Goal: Task Accomplishment & Management: Manage account settings

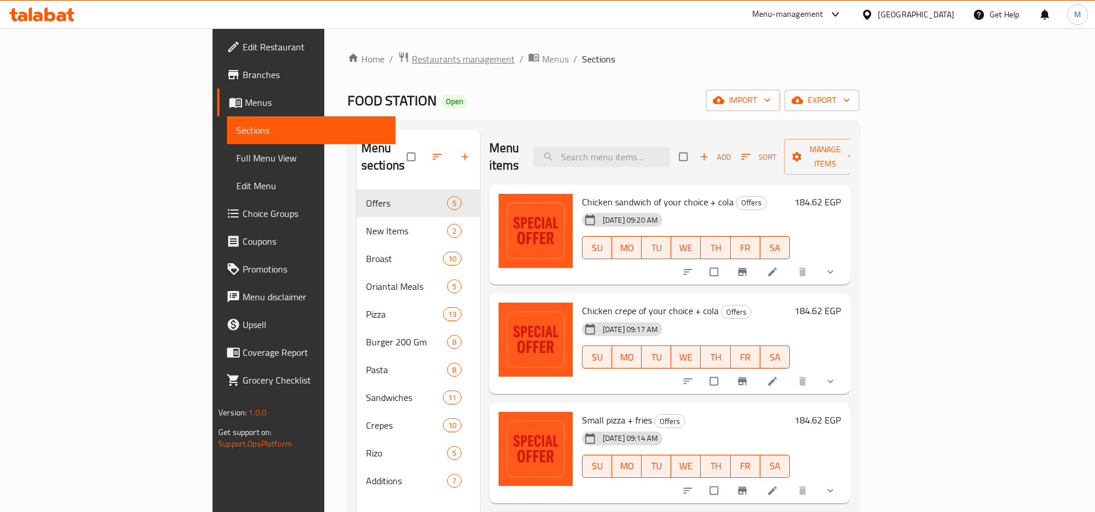
click at [412, 56] on span "Restaurants management" at bounding box center [463, 59] width 103 height 14
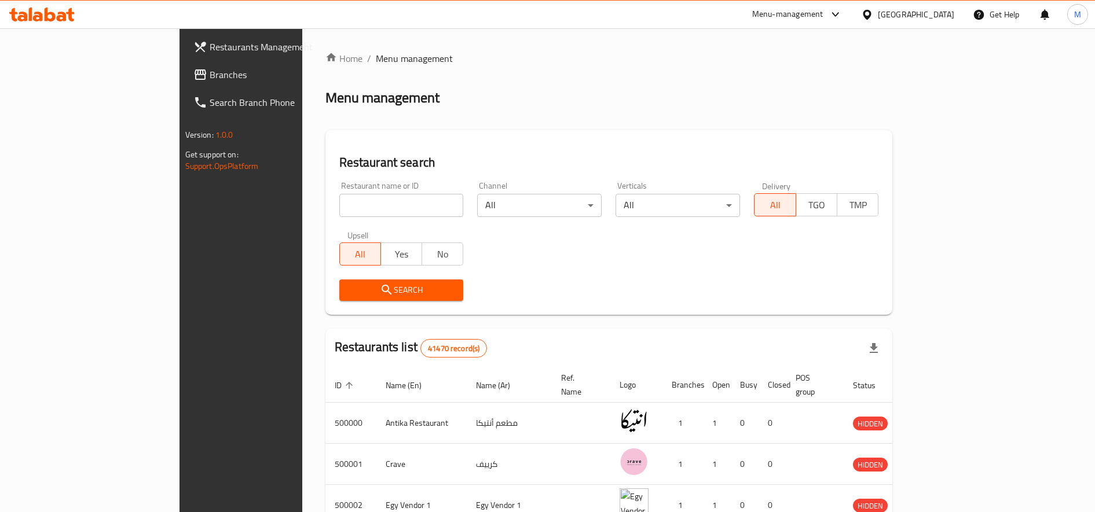
click at [355, 197] on input "search" at bounding box center [401, 205] width 124 height 23
click button "Search" at bounding box center [401, 290] width 124 height 21
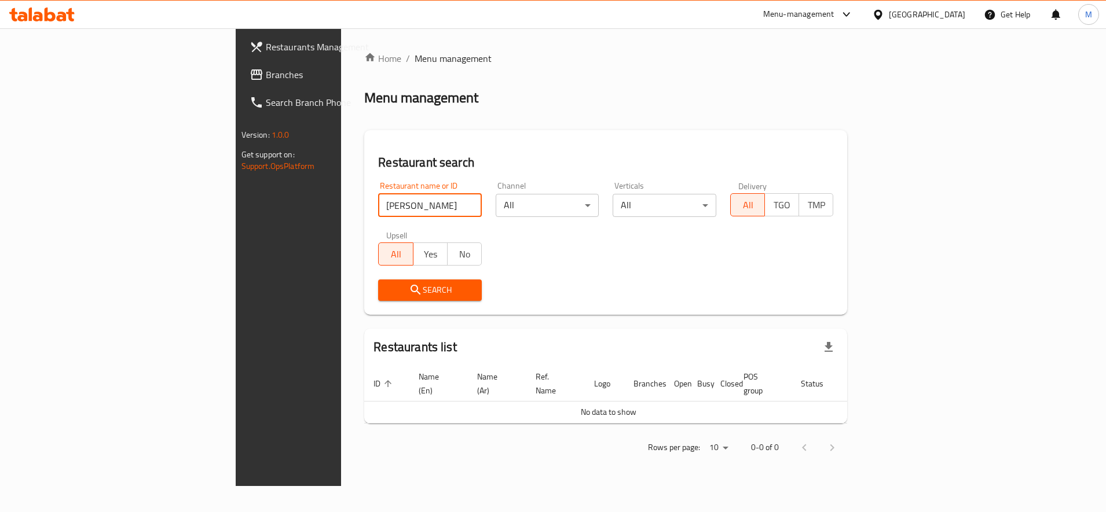
click button "Search" at bounding box center [430, 290] width 104 height 21
type input "ا"
click button "Search" at bounding box center [430, 290] width 104 height 21
type input "المشوى"
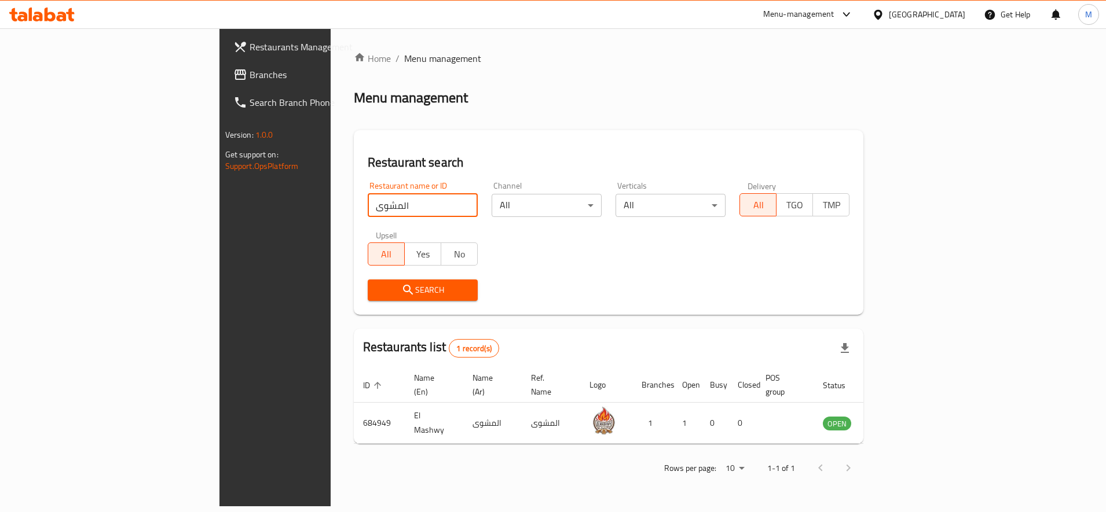
click at [409, 213] on input "المشوى" at bounding box center [423, 205] width 110 height 23
click at [409, 208] on input "المشوى" at bounding box center [423, 205] width 110 height 23
click at [409, 207] on input "المشوى" at bounding box center [423, 205] width 110 height 23
click at [409, 207] on input "search" at bounding box center [423, 205] width 110 height 23
paste input "686041"
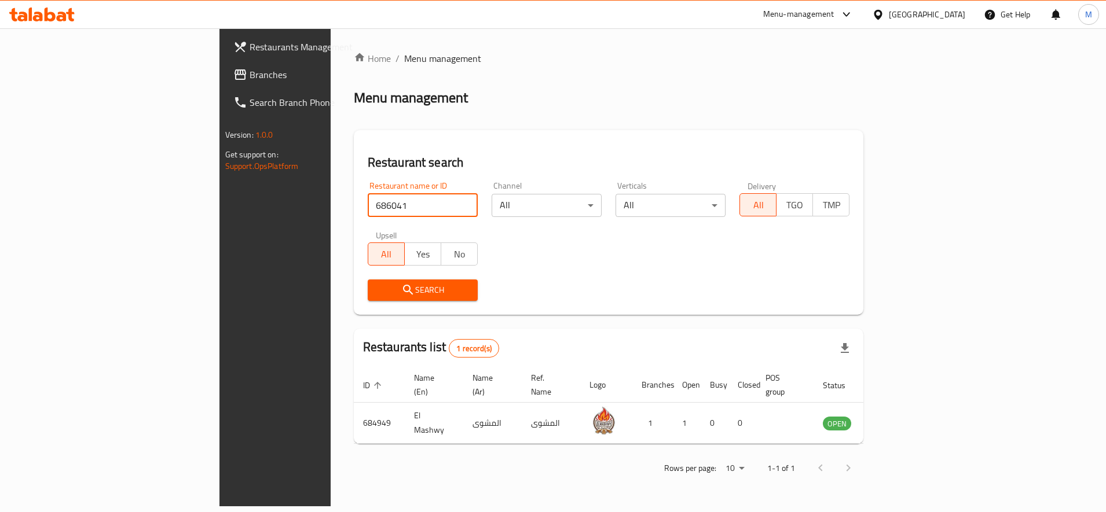
type input "686041"
click button "Search" at bounding box center [423, 290] width 110 height 21
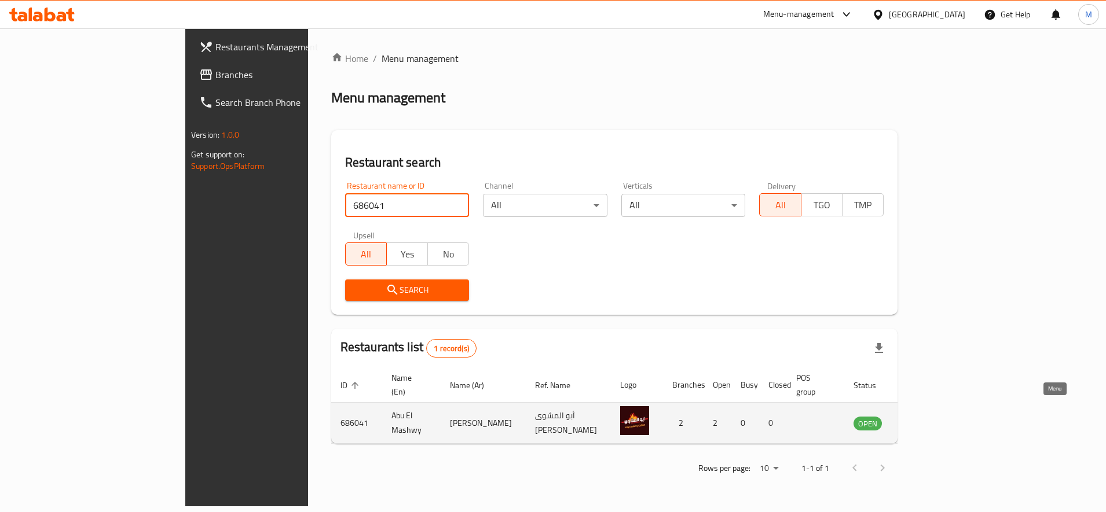
click at [928, 416] on icon "enhanced table" at bounding box center [921, 423] width 14 height 14
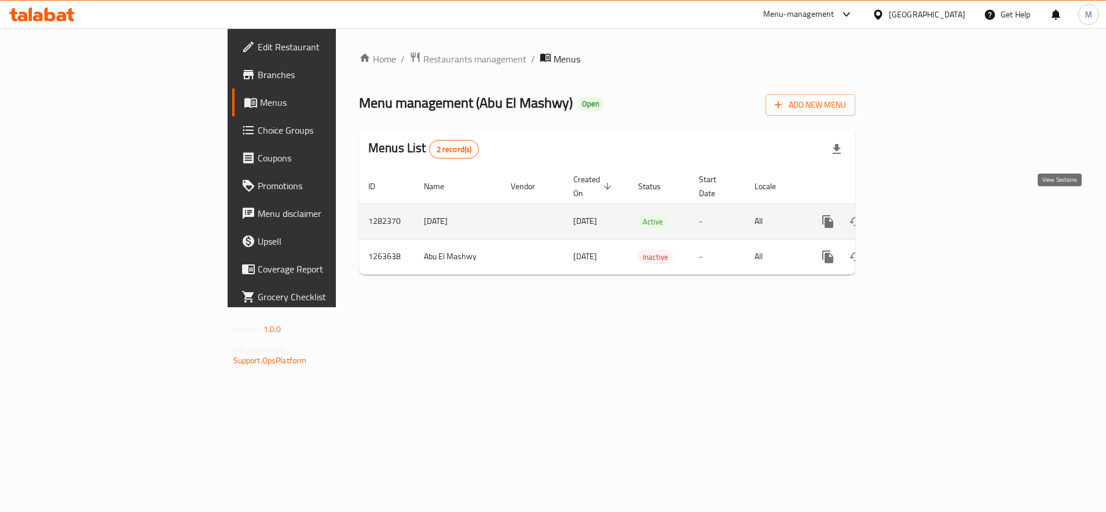
click at [918, 215] on icon "enhanced table" at bounding box center [911, 222] width 14 height 14
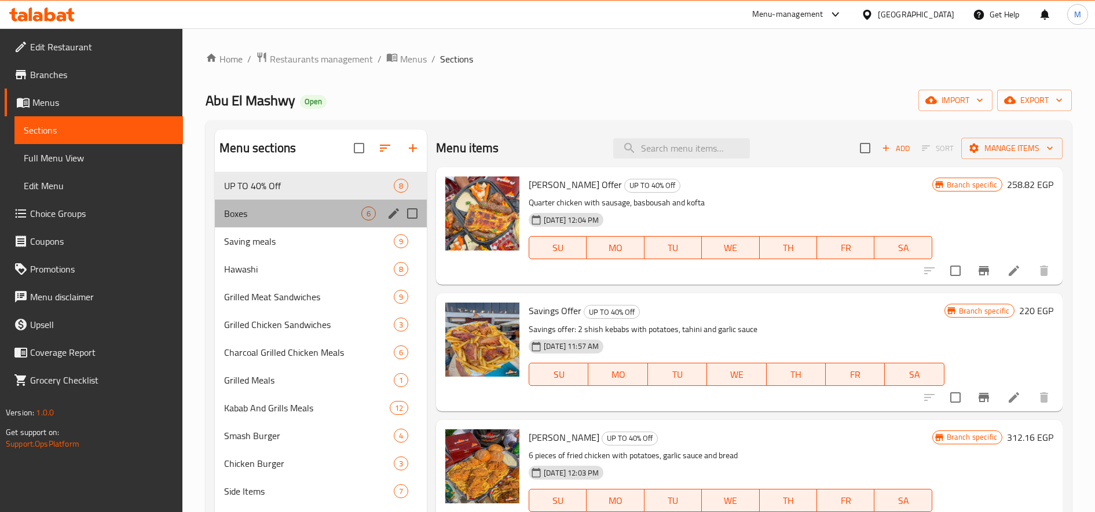
click at [291, 225] on div "Boxes 6" at bounding box center [321, 214] width 212 height 28
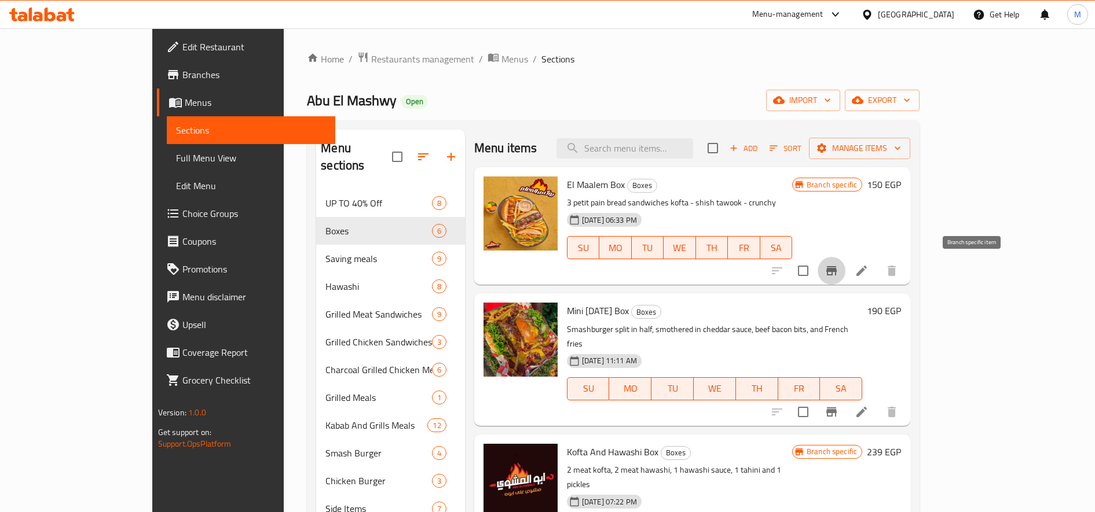
click at [845, 281] on button "Branch-specific-item" at bounding box center [831, 271] width 28 height 28
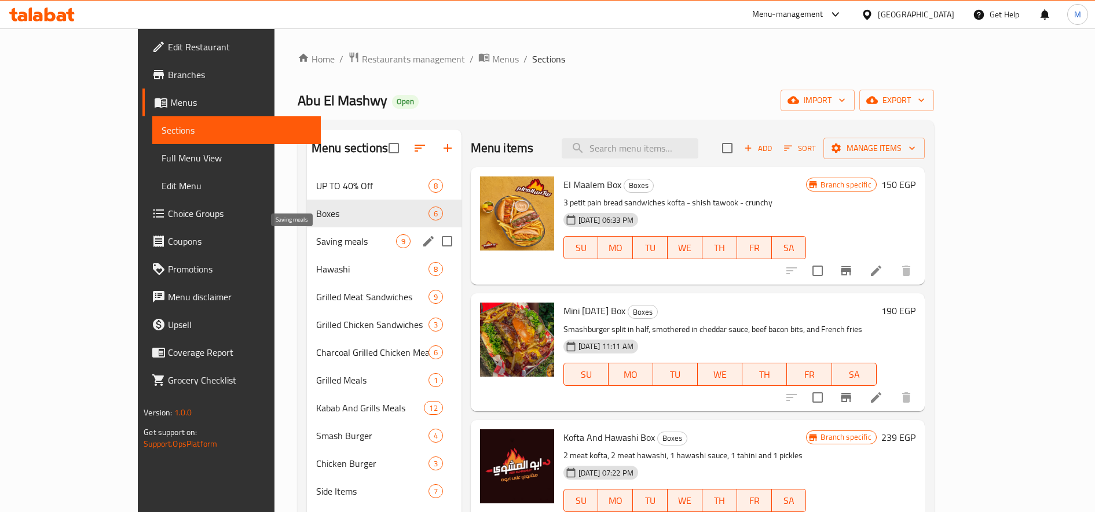
click at [316, 244] on span "Saving meals" at bounding box center [356, 241] width 80 height 14
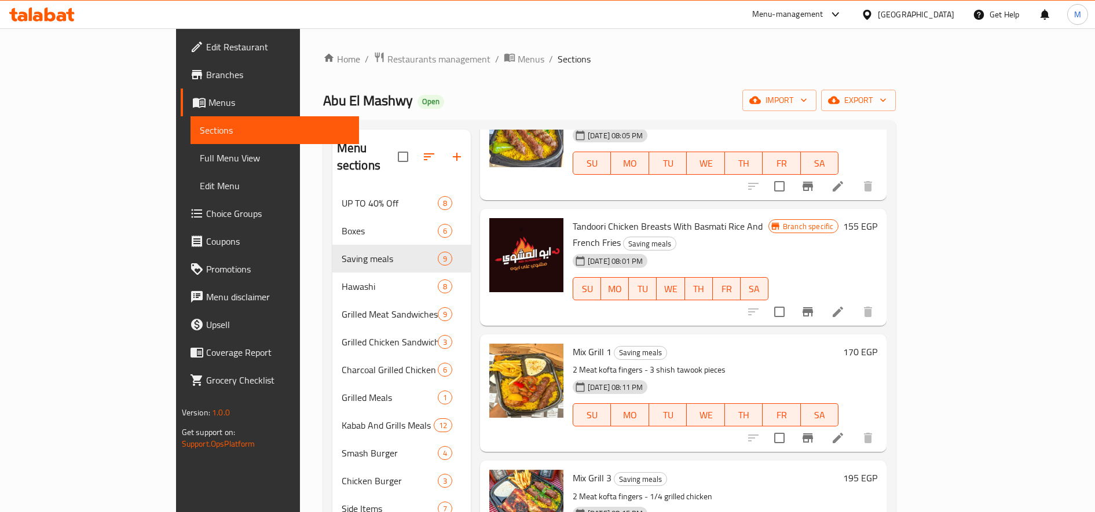
scroll to position [429, 0]
click at [813, 307] on icon "Branch-specific-item" at bounding box center [807, 311] width 10 height 9
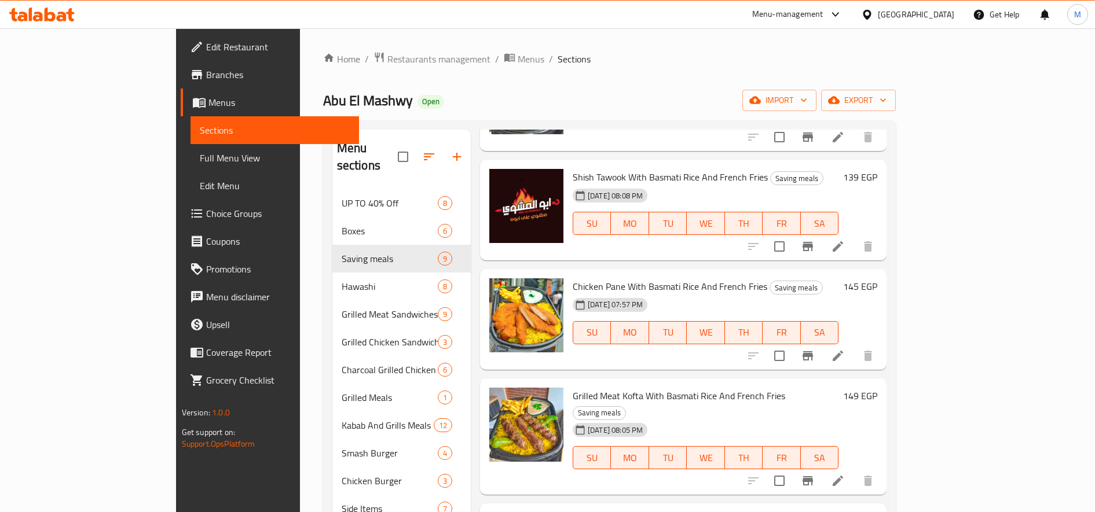
scroll to position [0, 0]
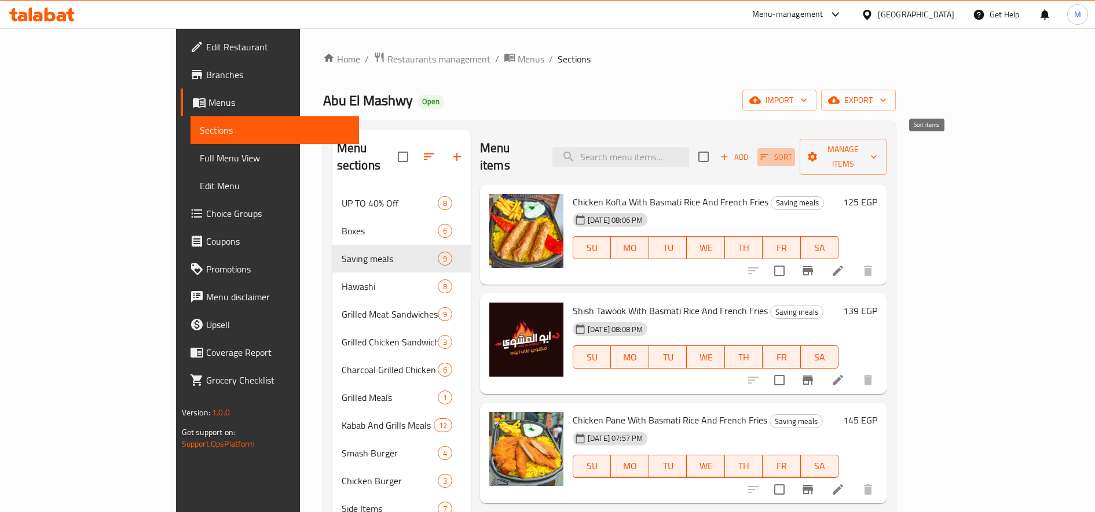
click at [792, 151] on span "Sort" at bounding box center [776, 157] width 32 height 13
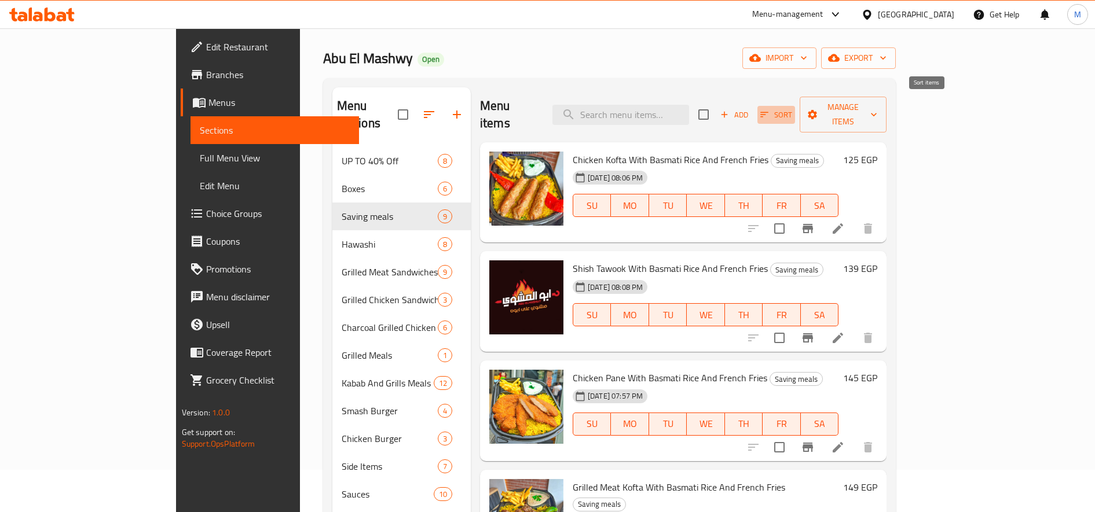
click at [768, 112] on icon "button" at bounding box center [764, 114] width 8 height 5
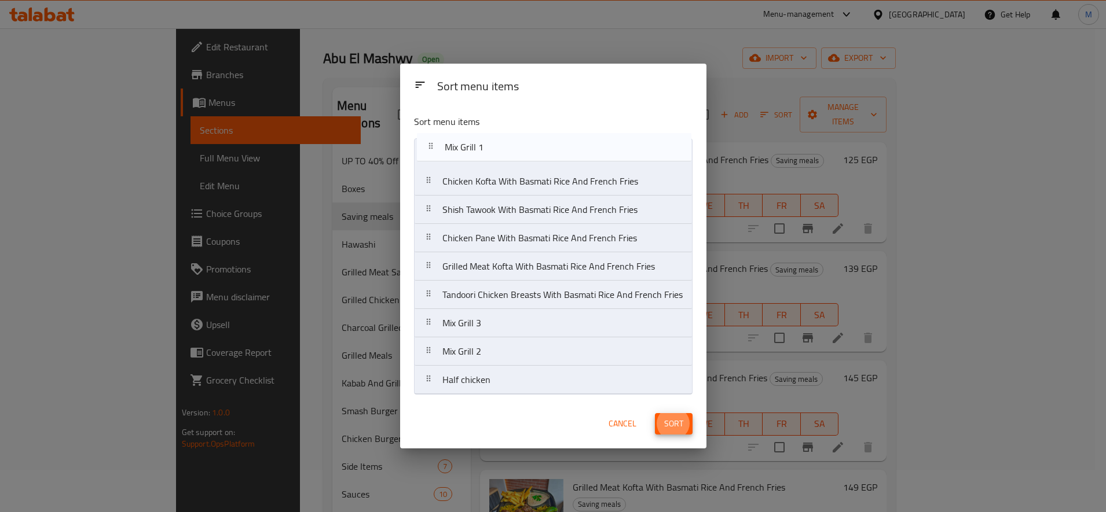
drag, startPoint x: 431, startPoint y: 298, endPoint x: 430, endPoint y: 150, distance: 148.2
click at [431, 148] on nav "Chicken Kofta With Basmati Rice And French Fries Shish Tawook With Basmati Rice…" at bounding box center [553, 266] width 278 height 256
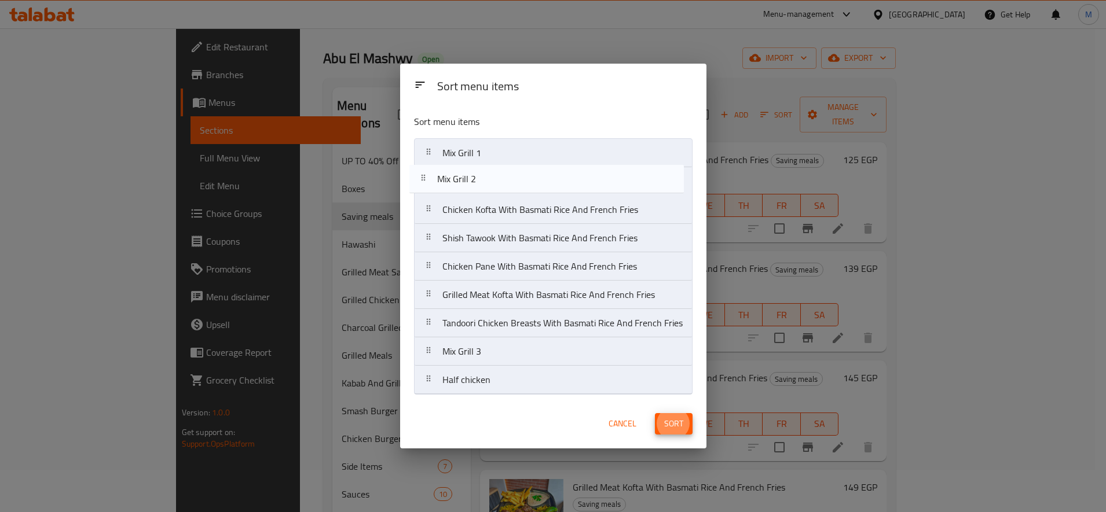
drag, startPoint x: 431, startPoint y: 350, endPoint x: 425, endPoint y: 168, distance: 182.5
click at [425, 168] on nav "Mix Grill 1 Chicken Kofta With Basmati Rice And French Fries Shish Tawook With …" at bounding box center [553, 266] width 278 height 256
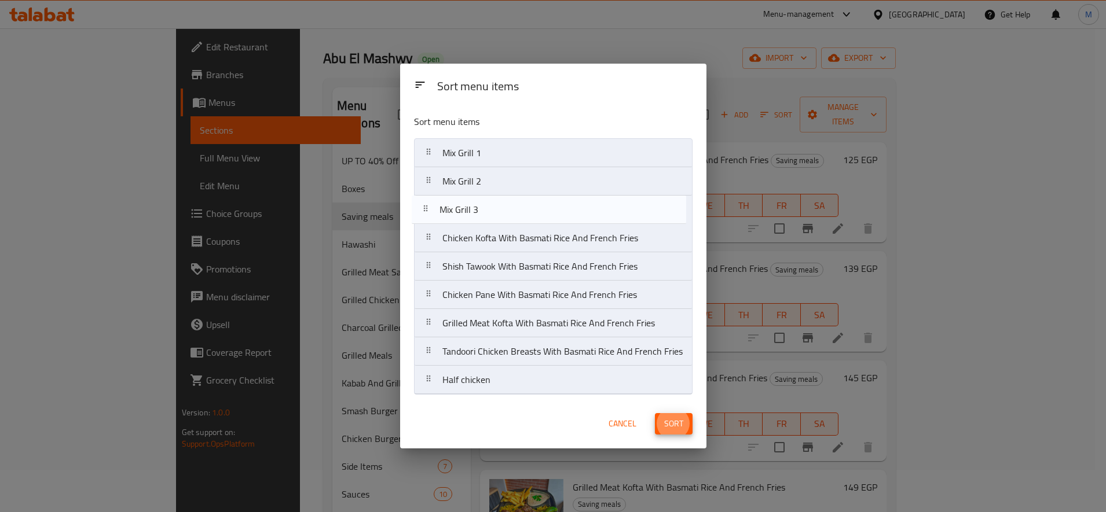
drag, startPoint x: 434, startPoint y: 353, endPoint x: 430, endPoint y: 203, distance: 150.0
click at [430, 203] on nav "Mix Grill 1 Mix Grill 2 Chicken Kofta With Basmati Rice And French Fries Shish …" at bounding box center [553, 266] width 278 height 256
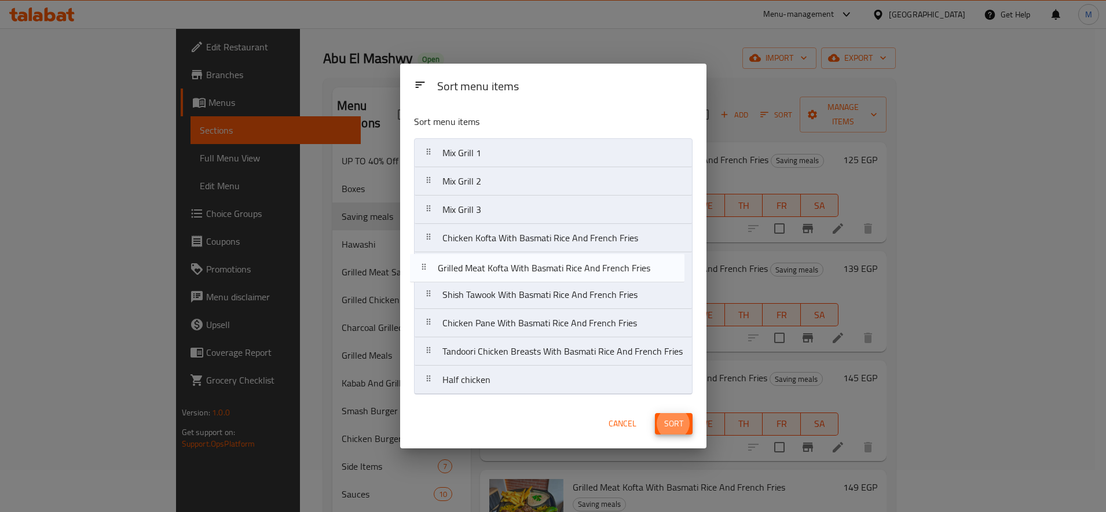
drag, startPoint x: 435, startPoint y: 331, endPoint x: 429, endPoint y: 263, distance: 68.0
click at [429, 264] on nav "Mix Grill 1 Mix Grill 2 Mix Grill 3 Chicken Kofta With Basmati Rice And French …" at bounding box center [553, 266] width 278 height 256
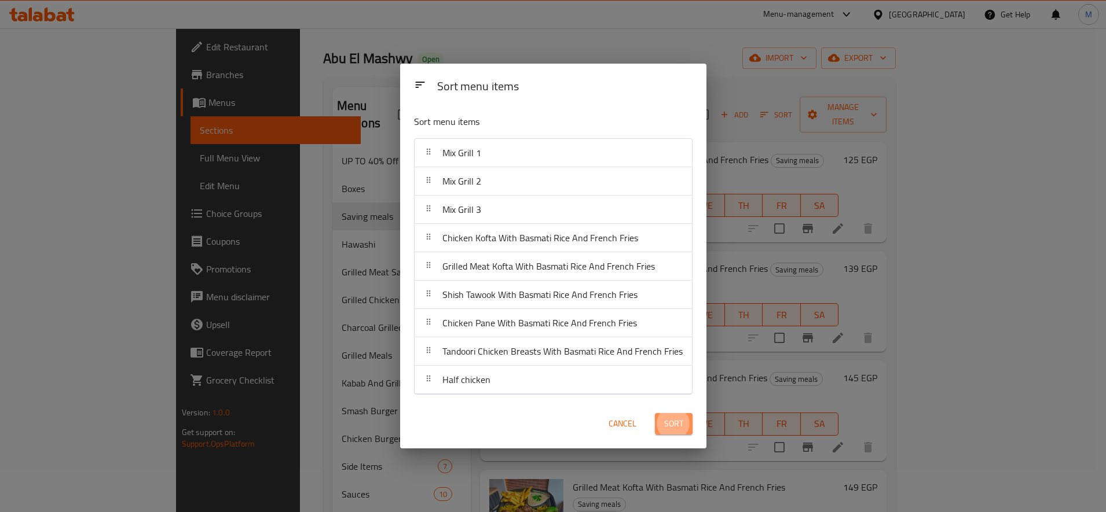
click at [663, 415] on button "Sort" at bounding box center [674, 423] width 38 height 21
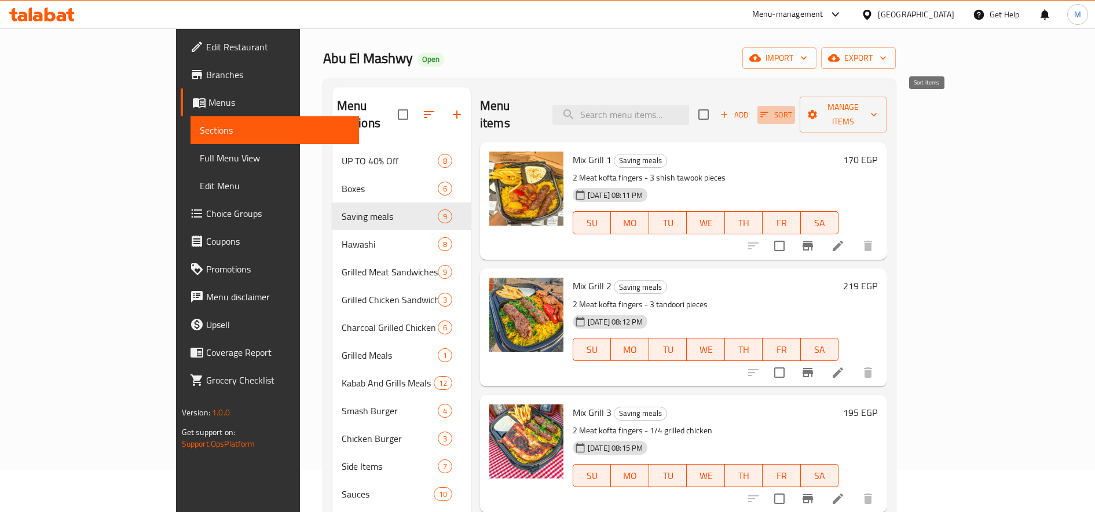
click at [795, 106] on button "Sort" at bounding box center [776, 115] width 38 height 18
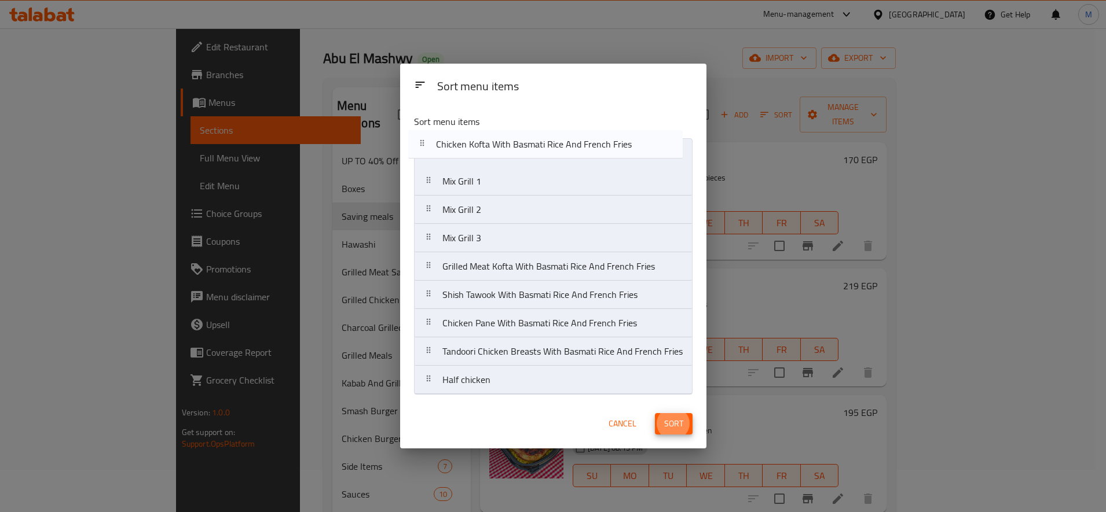
drag, startPoint x: 433, startPoint y: 241, endPoint x: 423, endPoint y: 131, distance: 110.4
click at [423, 131] on div "Sort menu items Mix Grill 1 Mix Grill 2 Mix Grill 3 Chicken Kofta With Basmati …" at bounding box center [553, 252] width 306 height 294
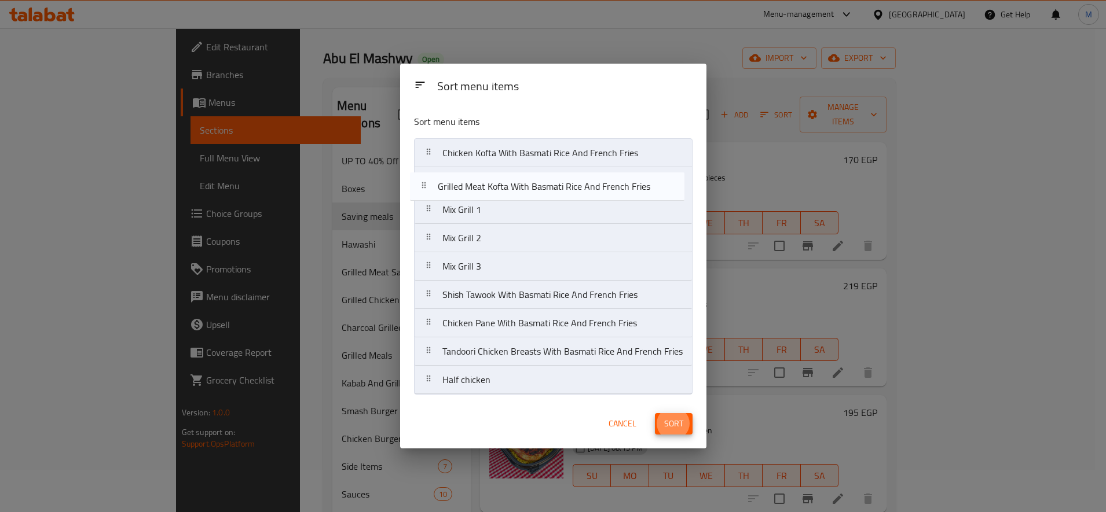
drag, startPoint x: 433, startPoint y: 269, endPoint x: 427, endPoint y: 176, distance: 93.4
click at [427, 176] on nav "Chicken Kofta With Basmati Rice And French Fries Mix Grill 1 Mix Grill 2 Mix Gr…" at bounding box center [553, 266] width 278 height 256
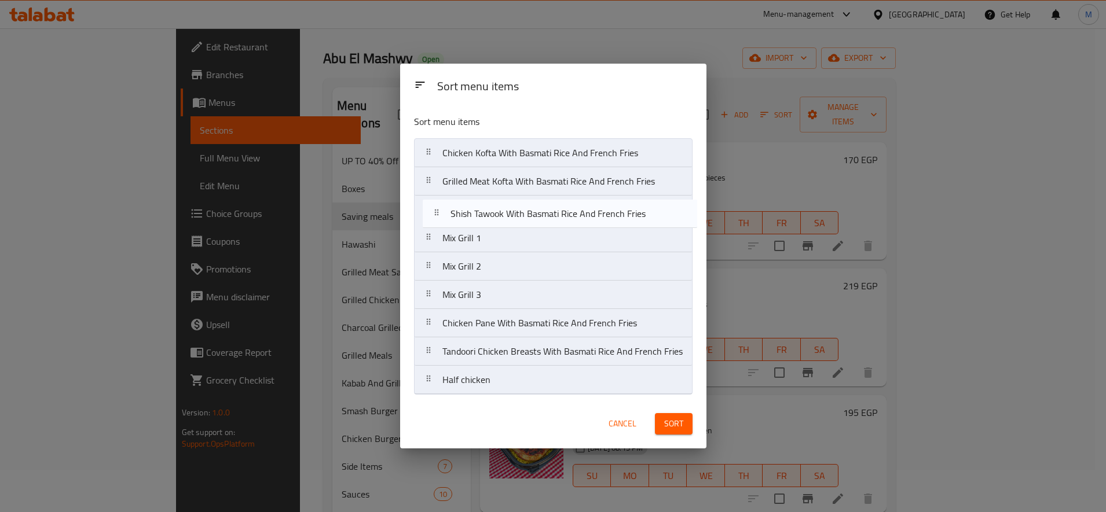
drag, startPoint x: 432, startPoint y: 294, endPoint x: 438, endPoint y: 205, distance: 88.8
click at [438, 205] on nav "Chicken Kofta With Basmati Rice And French Fries Grilled Meat Kofta With Basmat…" at bounding box center [553, 266] width 278 height 256
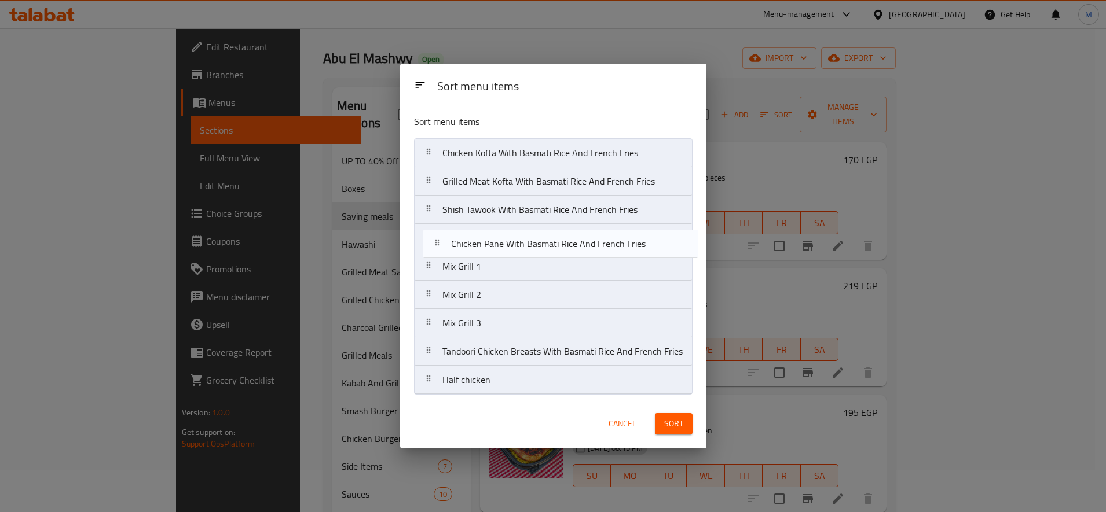
drag, startPoint x: 433, startPoint y: 327, endPoint x: 441, endPoint y: 245, distance: 82.0
click at [441, 245] on nav "Chicken Kofta With Basmati Rice And French Fries Grilled Meat Kofta With Basmat…" at bounding box center [553, 266] width 278 height 256
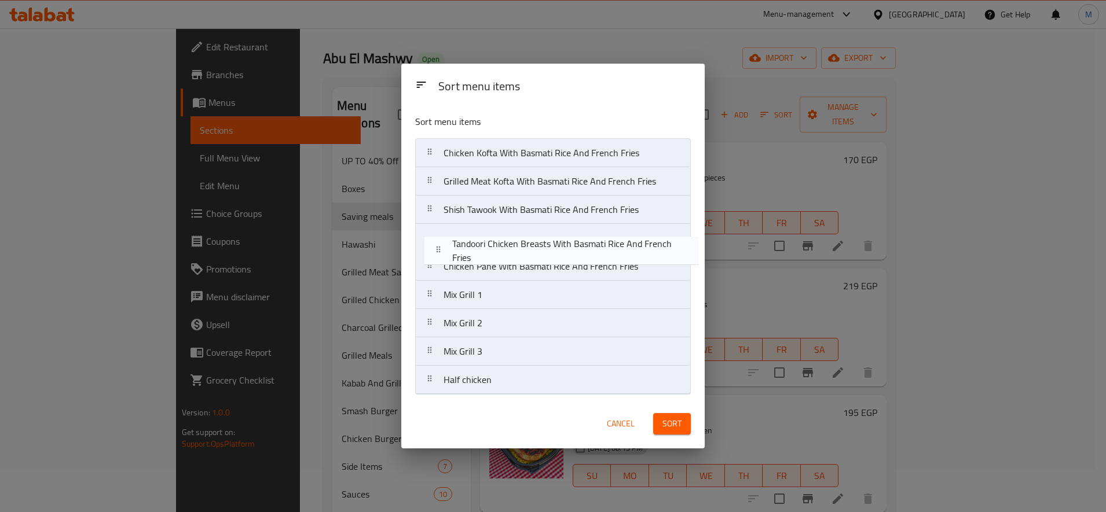
drag, startPoint x: 431, startPoint y: 348, endPoint x: 440, endPoint y: 252, distance: 95.9
click at [440, 252] on nav "Chicken Kofta With Basmati Rice And French Fries Grilled Meat Kofta With Basmat…" at bounding box center [553, 266] width 276 height 256
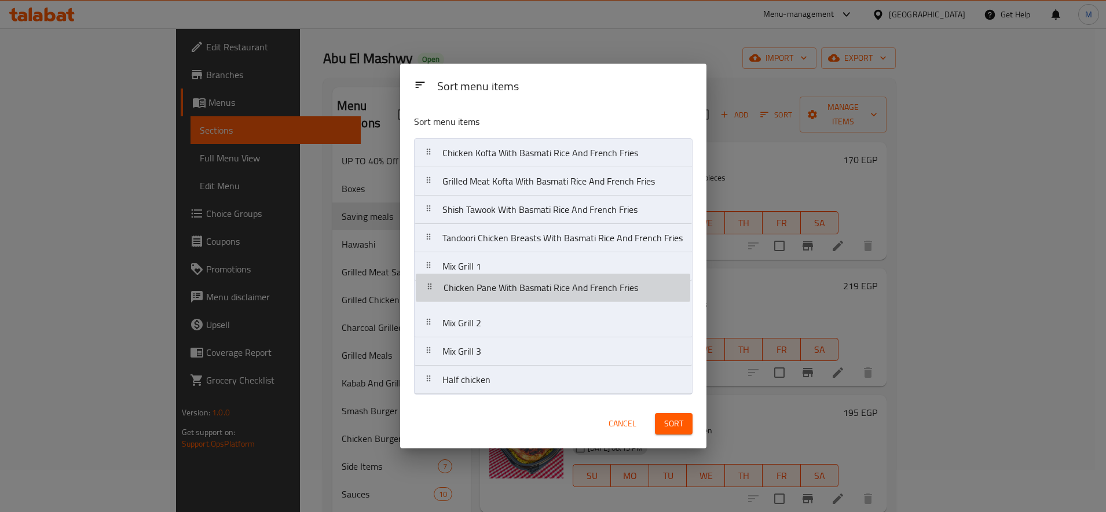
drag, startPoint x: 440, startPoint y: 254, endPoint x: 440, endPoint y: 280, distance: 26.1
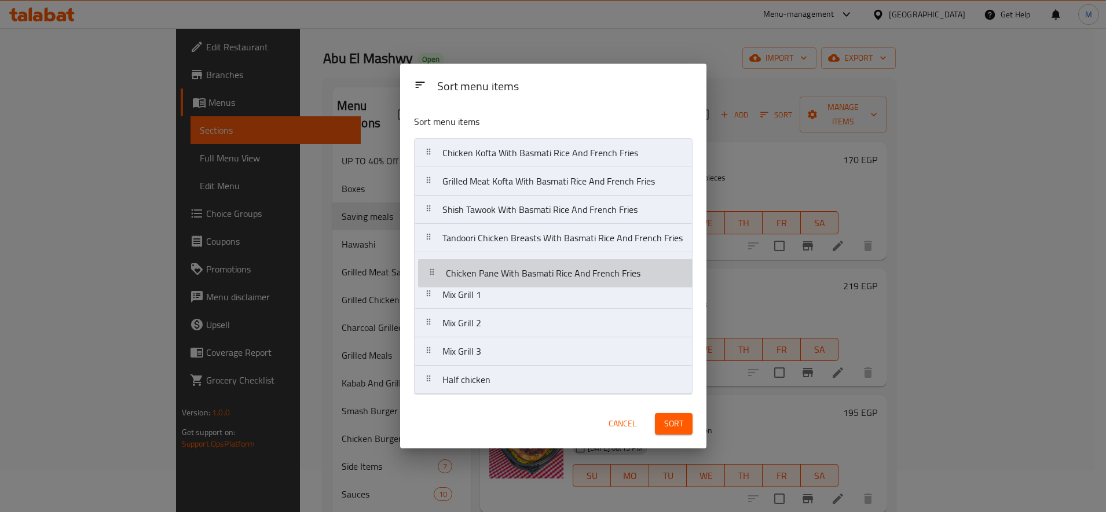
drag, startPoint x: 433, startPoint y: 292, endPoint x: 435, endPoint y: 266, distance: 26.2
click at [435, 266] on nav "Chicken Kofta With Basmati Rice And French Fries Grilled Meat Kofta With Basmat…" at bounding box center [553, 266] width 278 height 256
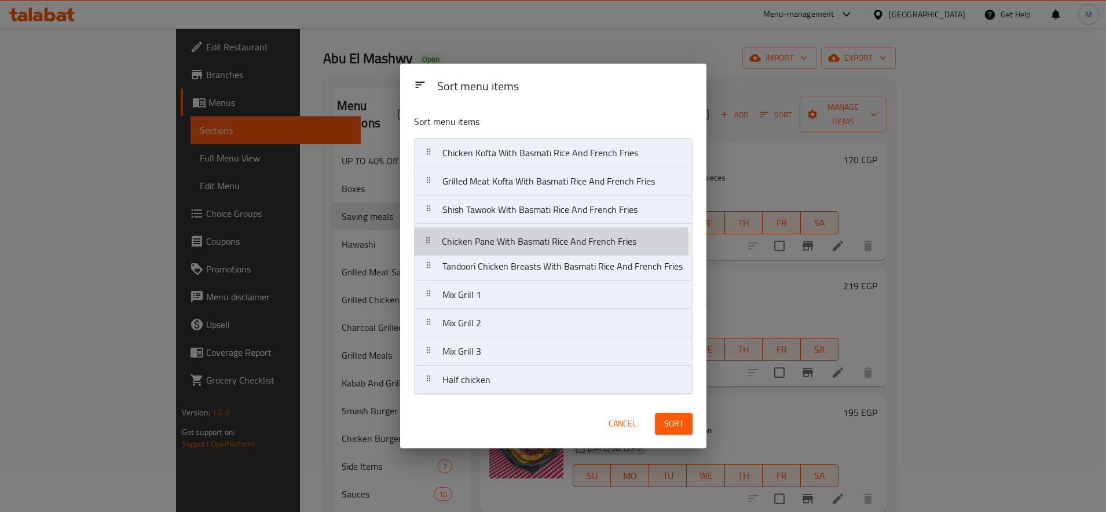
drag, startPoint x: 431, startPoint y: 267, endPoint x: 429, endPoint y: 239, distance: 27.8
click at [429, 239] on nav "Chicken Kofta With Basmati Rice And French Fries Grilled Meat Kofta With Basmat…" at bounding box center [553, 266] width 278 height 256
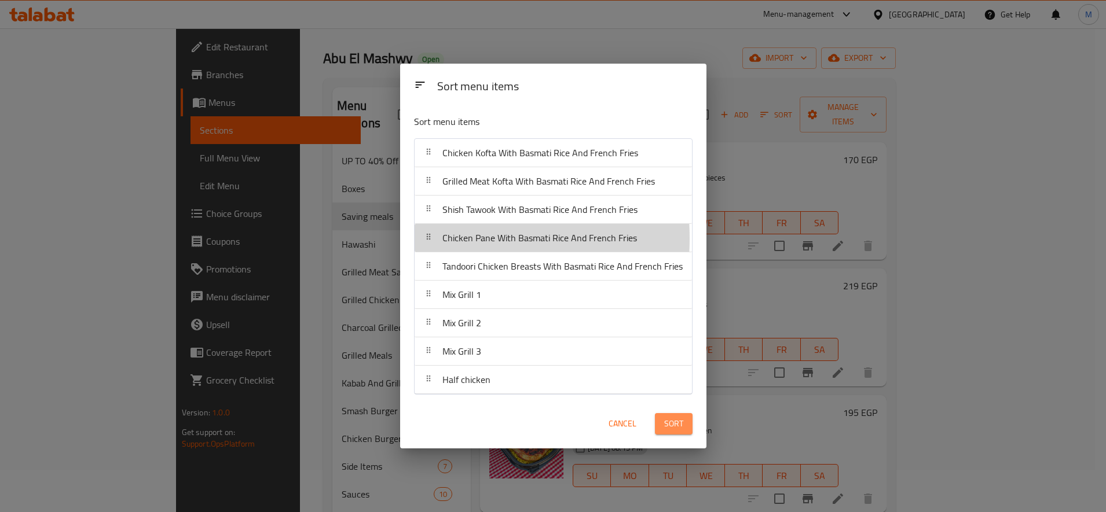
click at [683, 427] on button "Sort" at bounding box center [674, 423] width 38 height 21
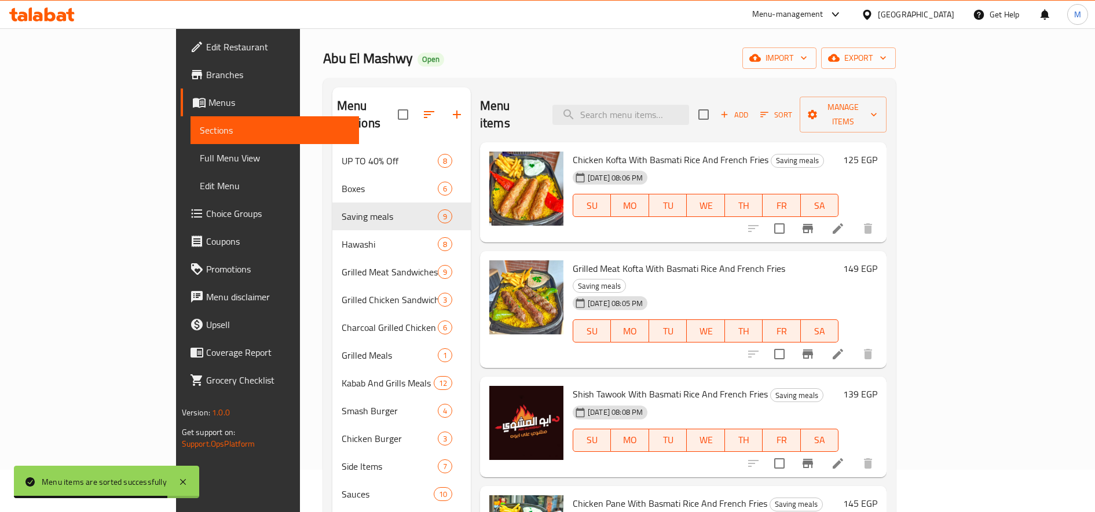
click at [877, 261] on h6 "149 EGP" at bounding box center [860, 269] width 34 height 16
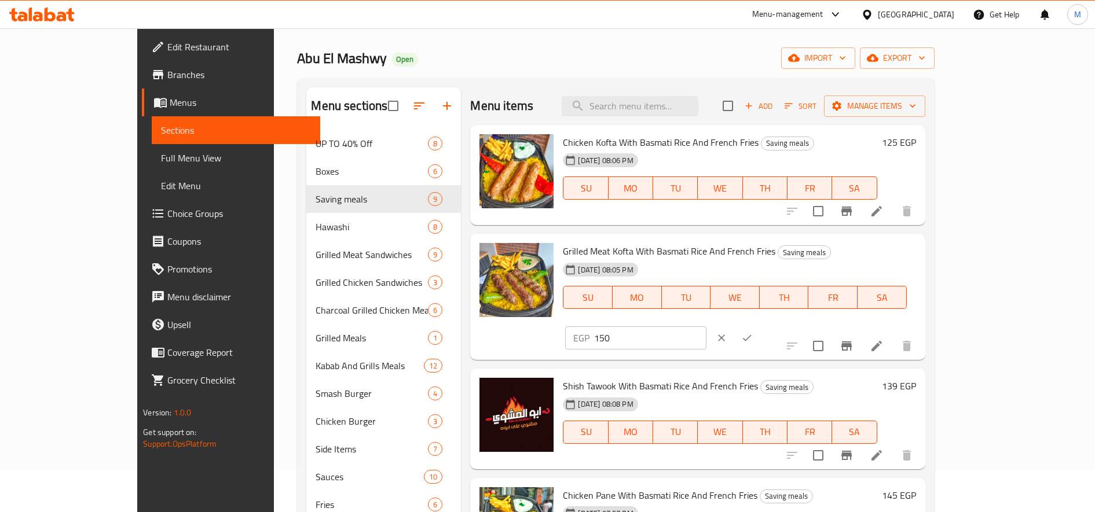
type input "150"
click at [706, 327] on input "150" at bounding box center [650, 338] width 112 height 23
click at [760, 325] on button "ok" at bounding box center [746, 337] width 25 height 25
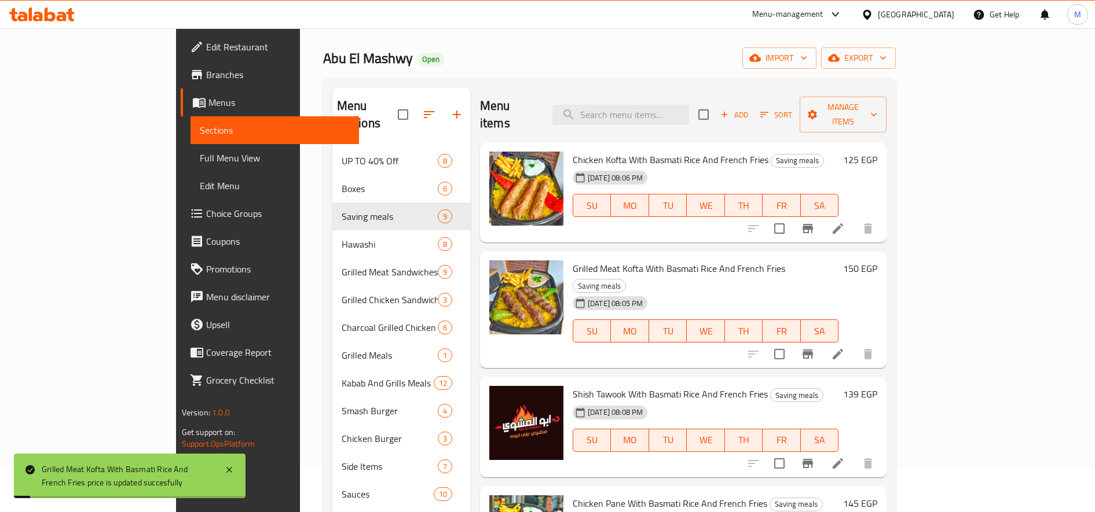
click at [877, 386] on h6 "139 EGP" at bounding box center [860, 394] width 34 height 16
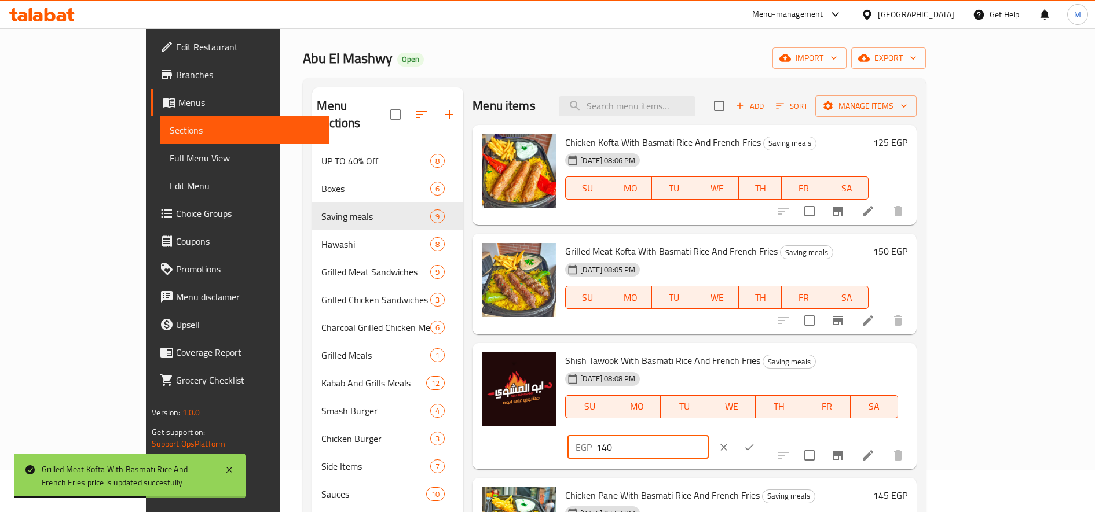
type input "140"
click at [708, 436] on input "140" at bounding box center [652, 447] width 112 height 23
click at [755, 442] on icon "ok" at bounding box center [749, 448] width 12 height 12
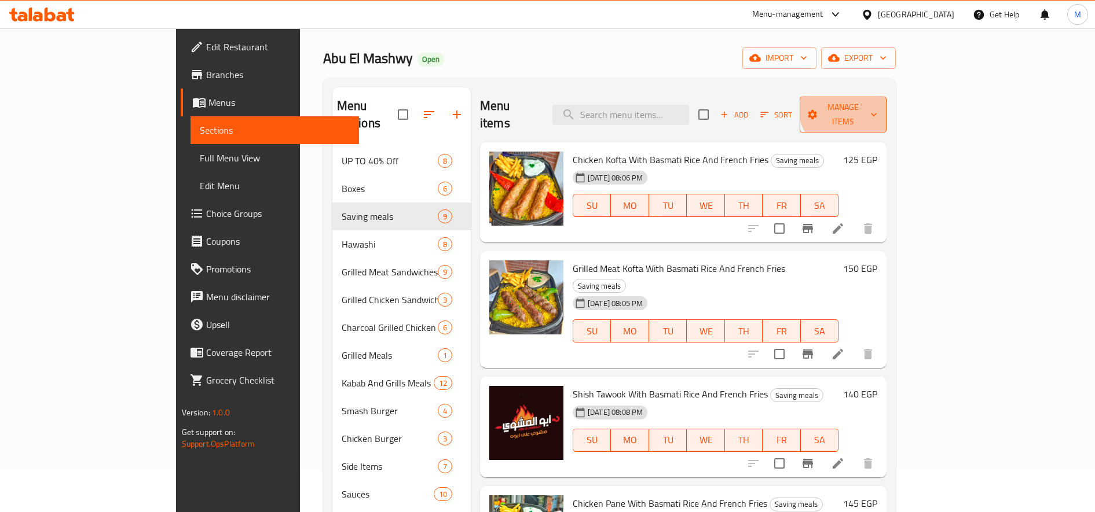
click at [877, 104] on span "Manage items" at bounding box center [843, 114] width 68 height 29
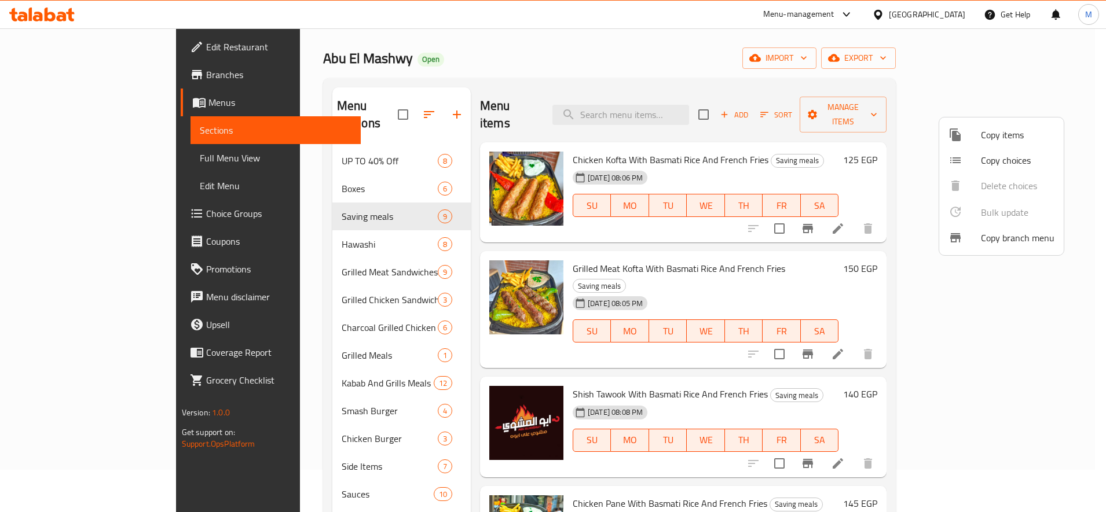
click at [1030, 63] on div at bounding box center [553, 256] width 1106 height 512
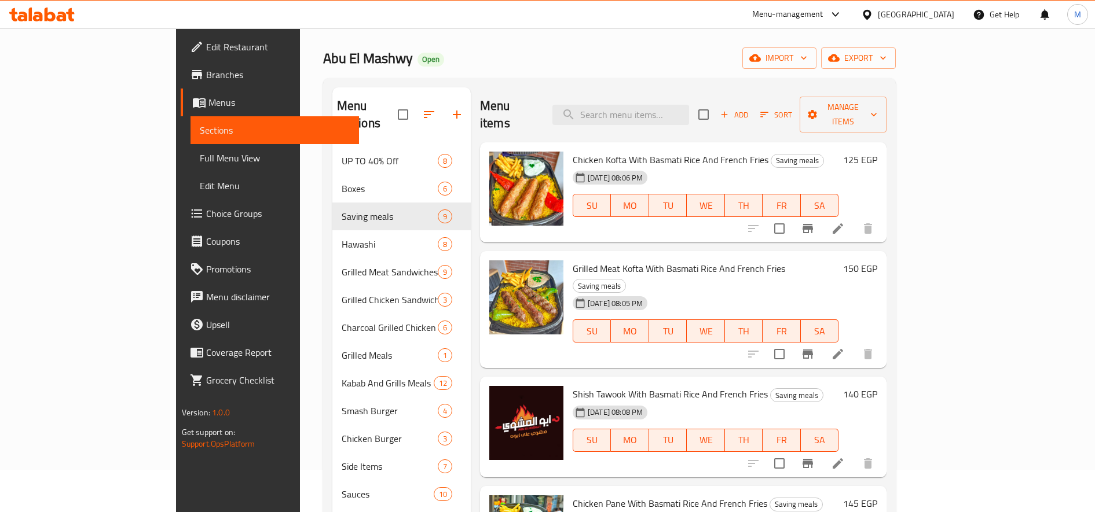
click at [886, 63] on span "export" at bounding box center [858, 58] width 56 height 14
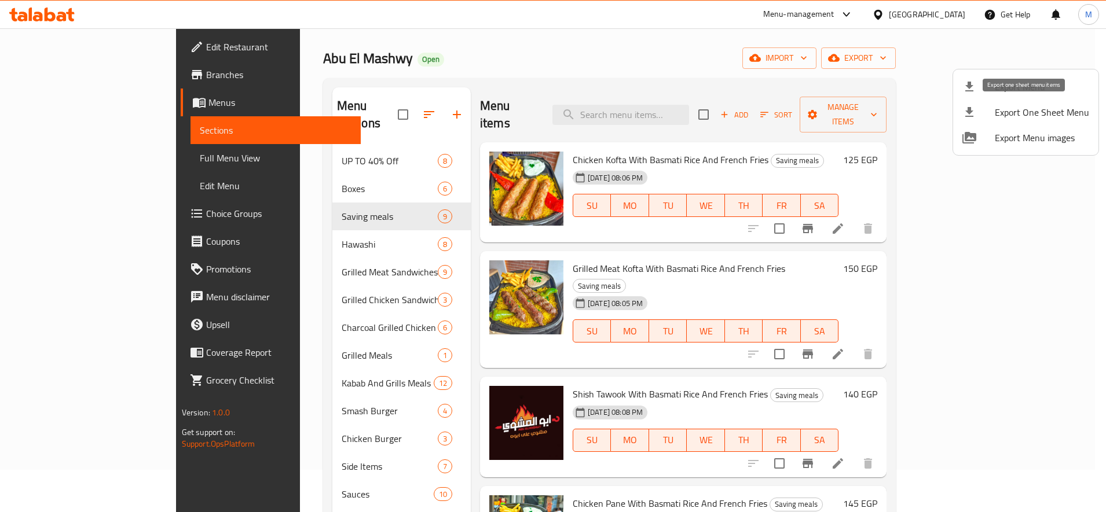
click at [1029, 119] on span "Export One Sheet Menu" at bounding box center [1042, 112] width 94 height 14
click at [926, 146] on div at bounding box center [553, 256] width 1106 height 512
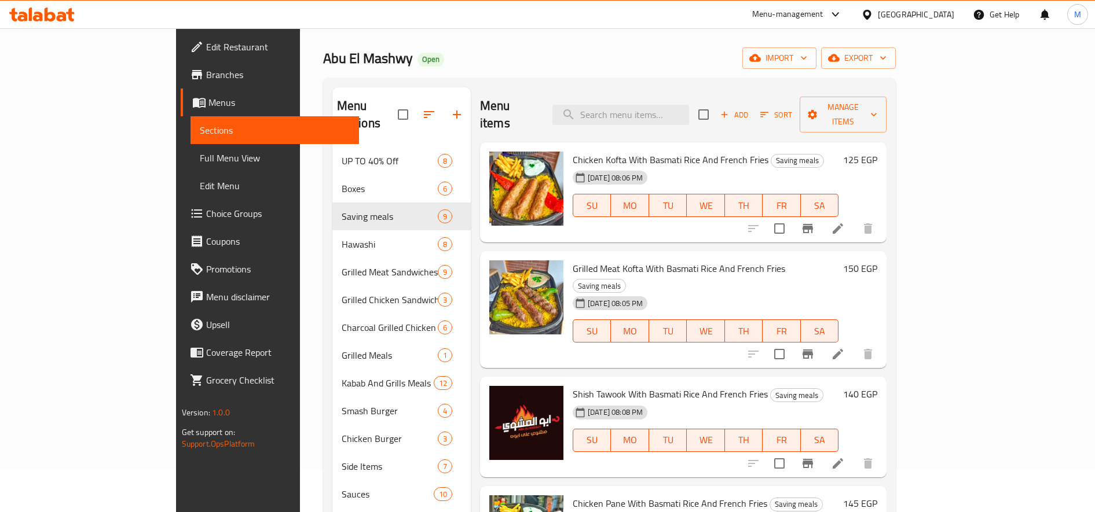
click at [877, 152] on h6 "125 EGP" at bounding box center [860, 160] width 34 height 16
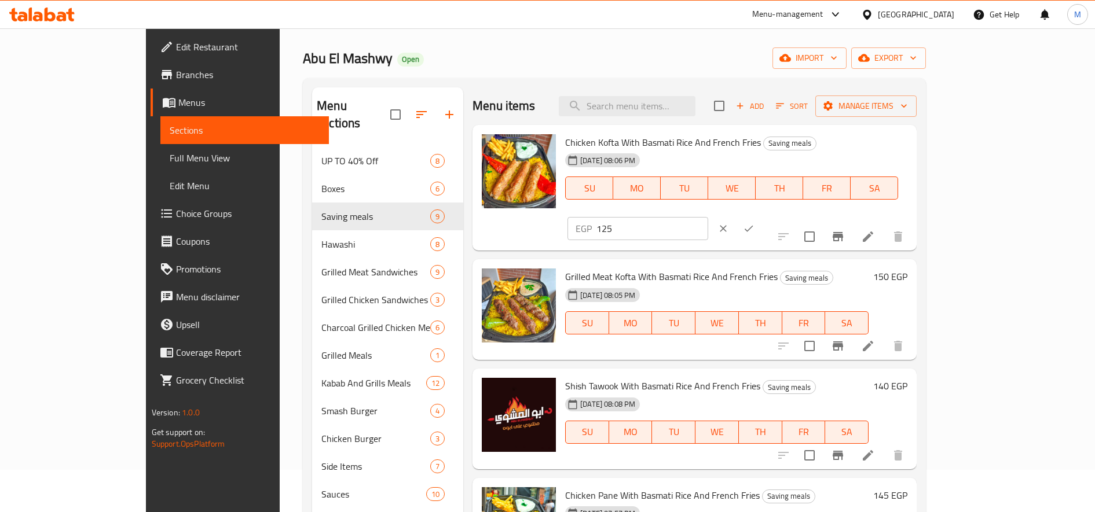
click at [708, 217] on input "125" at bounding box center [652, 228] width 112 height 23
paste input "56."
type input "156.25"
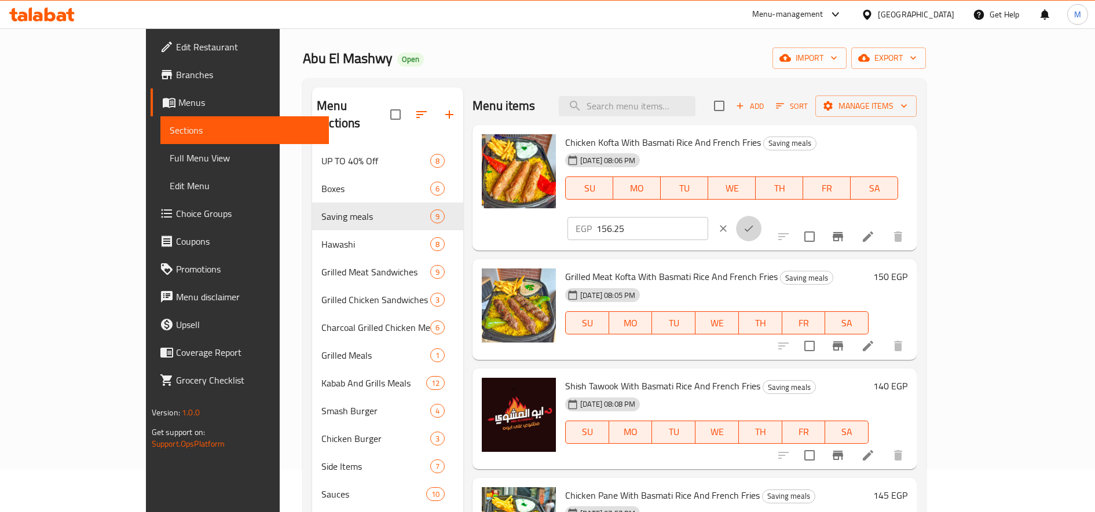
click at [754, 223] on icon "ok" at bounding box center [749, 229] width 12 height 12
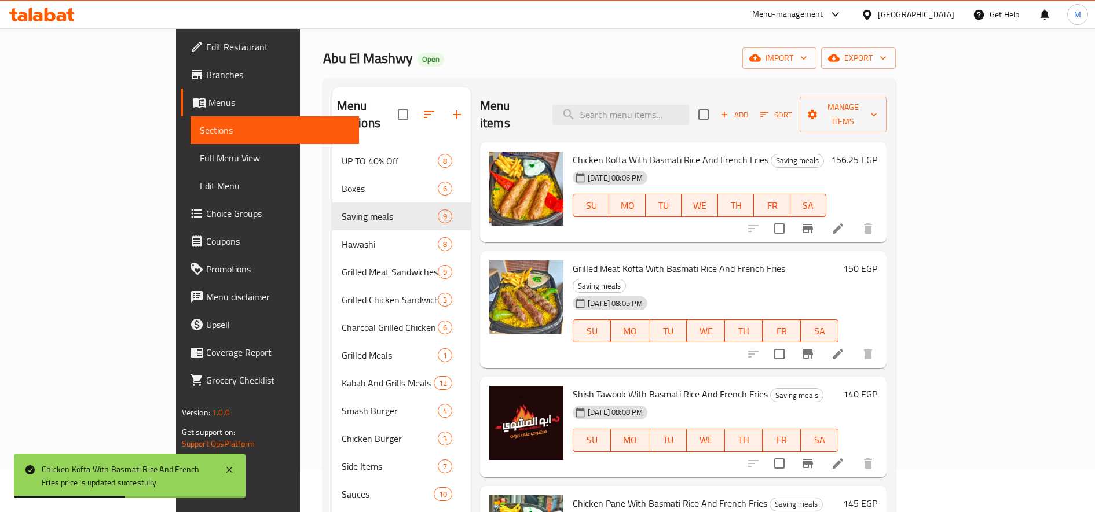
click at [877, 261] on h6 "150 EGP" at bounding box center [860, 269] width 34 height 16
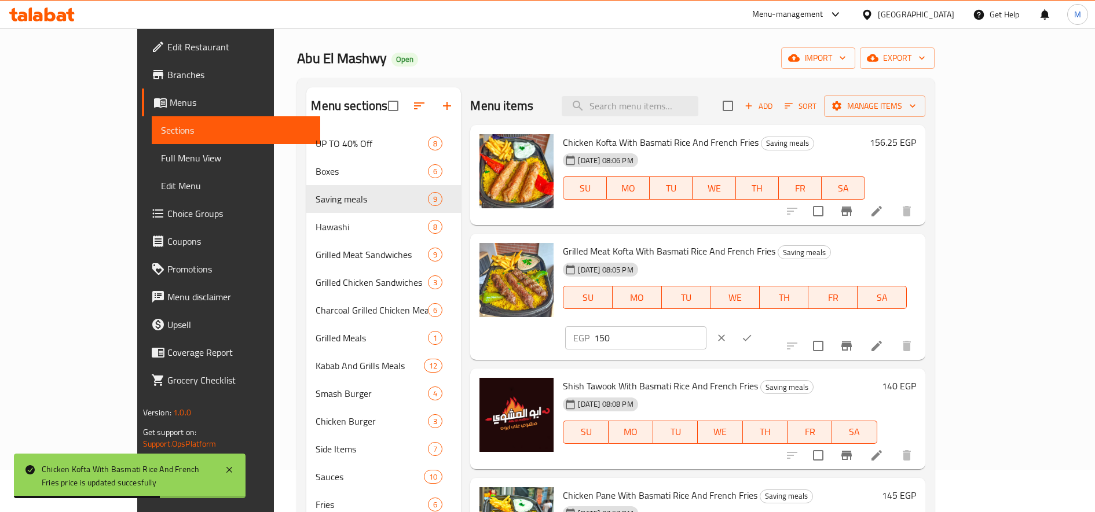
click at [706, 327] on input "150" at bounding box center [650, 338] width 112 height 23
paste input "87."
type input "187.50"
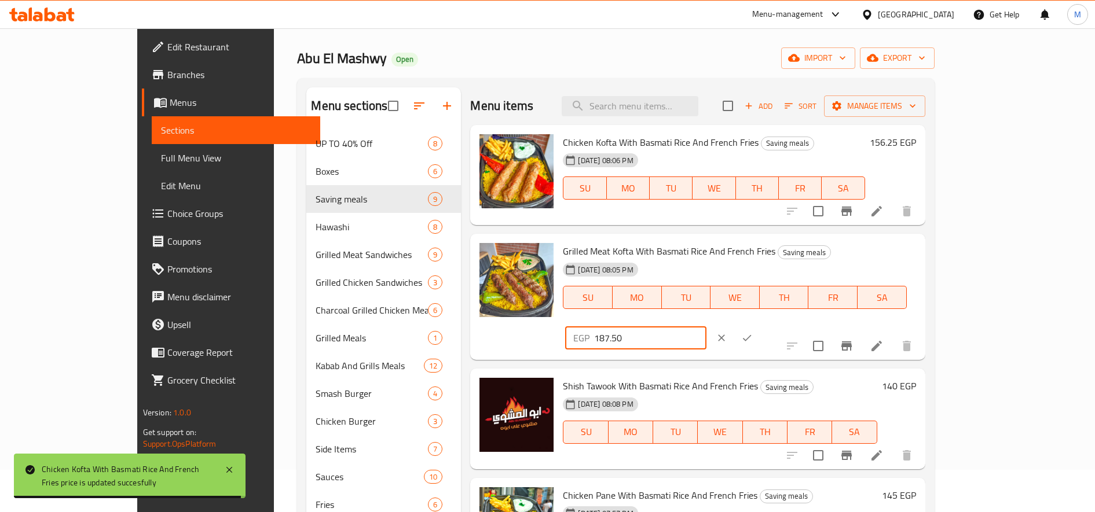
click at [760, 325] on button "ok" at bounding box center [746, 337] width 25 height 25
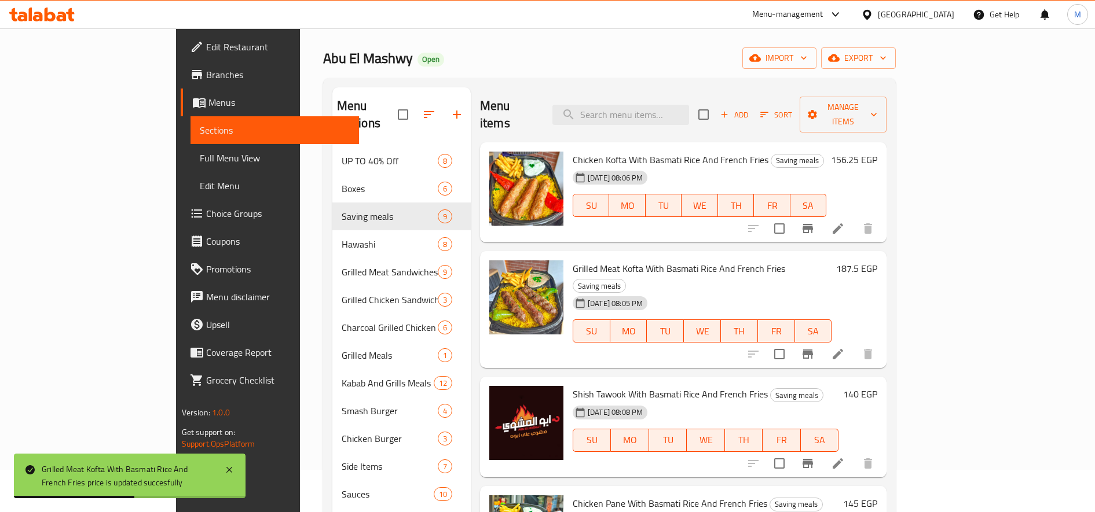
click at [877, 386] on h6 "140 EGP" at bounding box center [860, 394] width 34 height 16
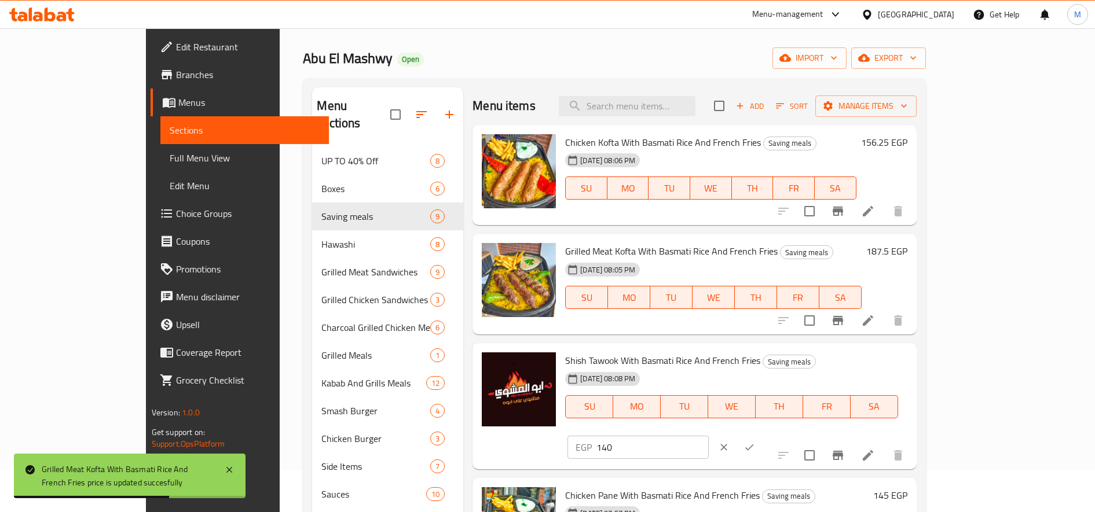
click at [708, 436] on input "140" at bounding box center [652, 447] width 112 height 23
paste input "75.0"
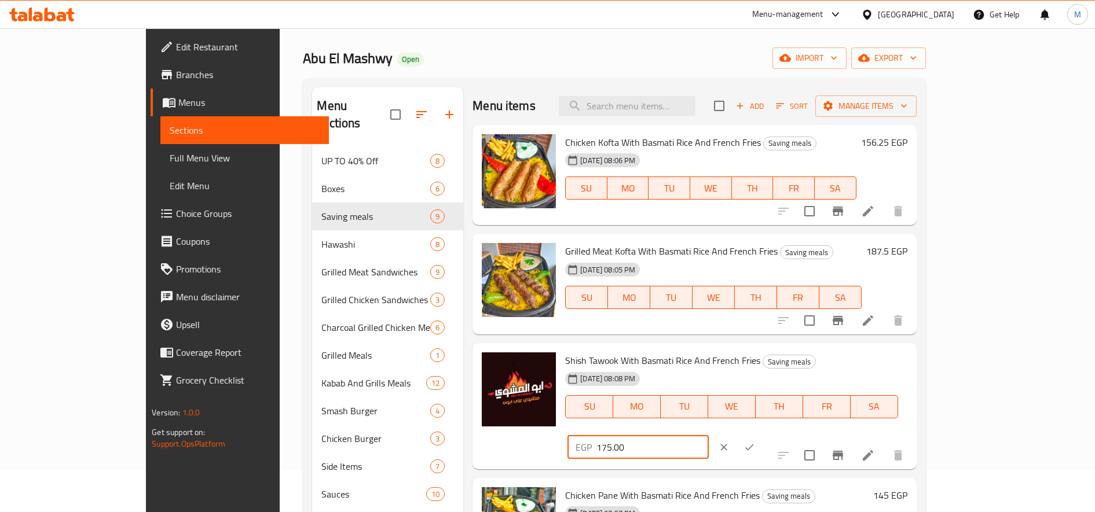
type input "175.00"
click at [755, 442] on icon "ok" at bounding box center [749, 448] width 12 height 12
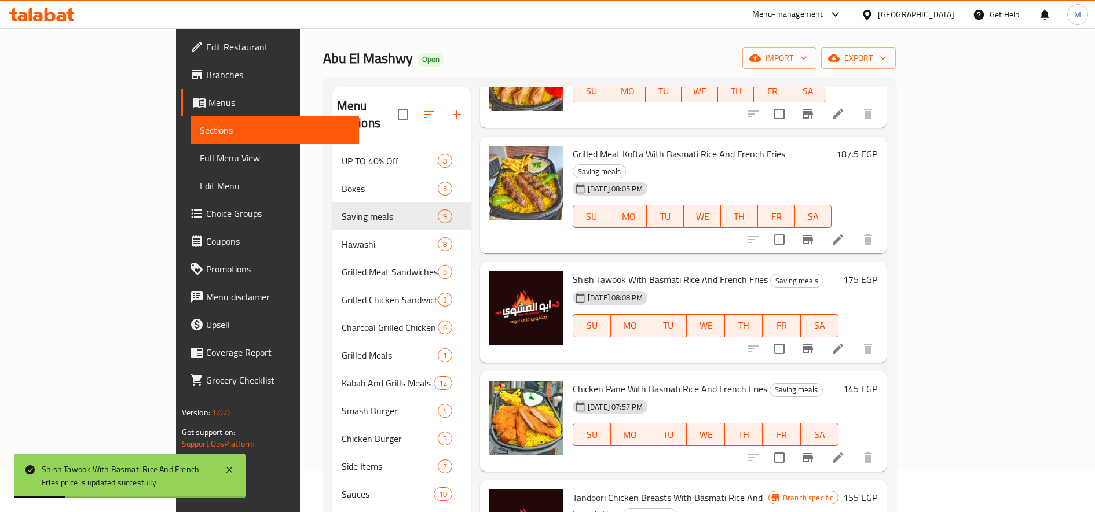
scroll to position [115, 0]
click at [877, 380] on h6 "145 EGP" at bounding box center [860, 388] width 34 height 16
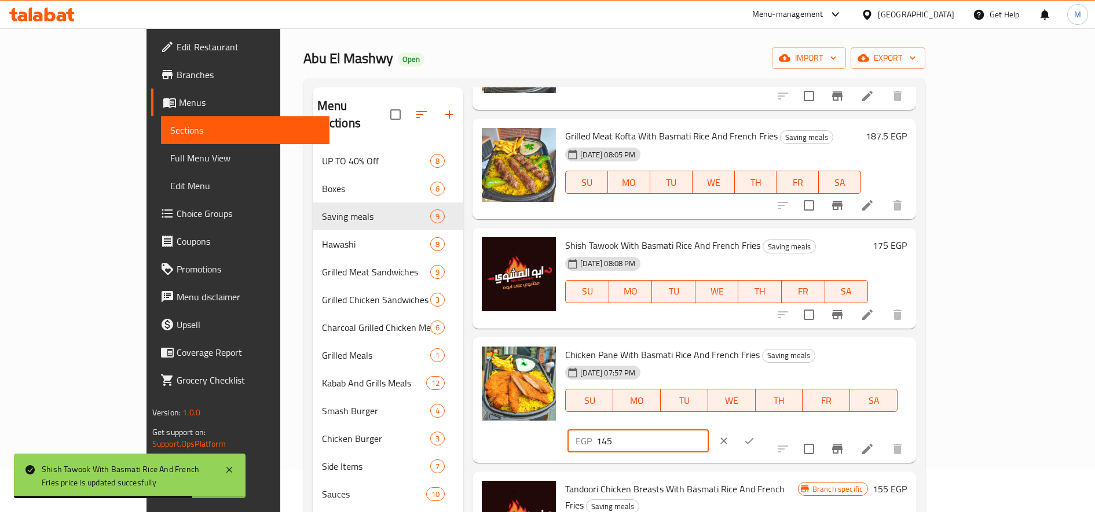
click at [708, 430] on input "145" at bounding box center [652, 441] width 112 height 23
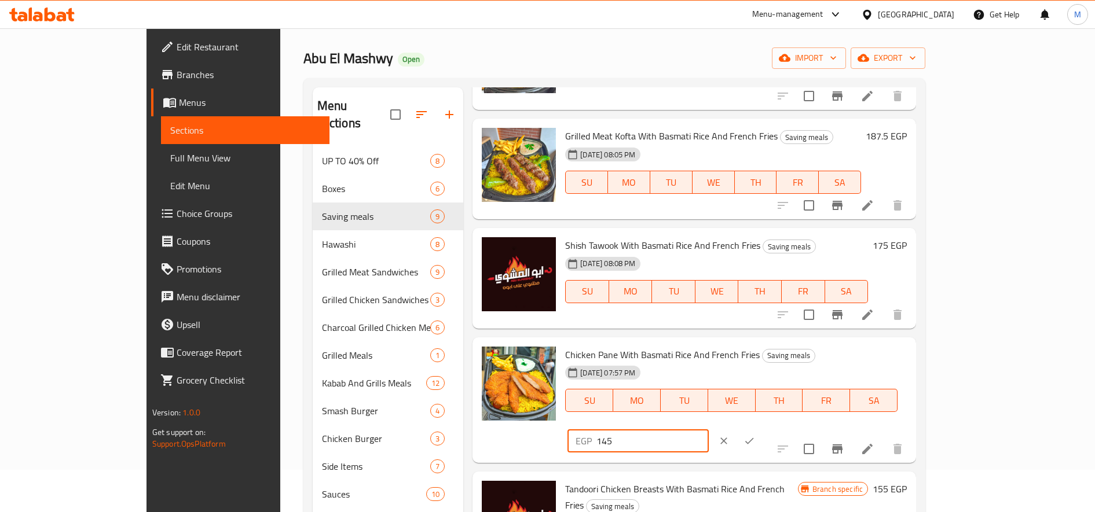
paste input "81.2"
type input "181.25"
click at [729, 435] on icon "clear" at bounding box center [724, 441] width 12 height 12
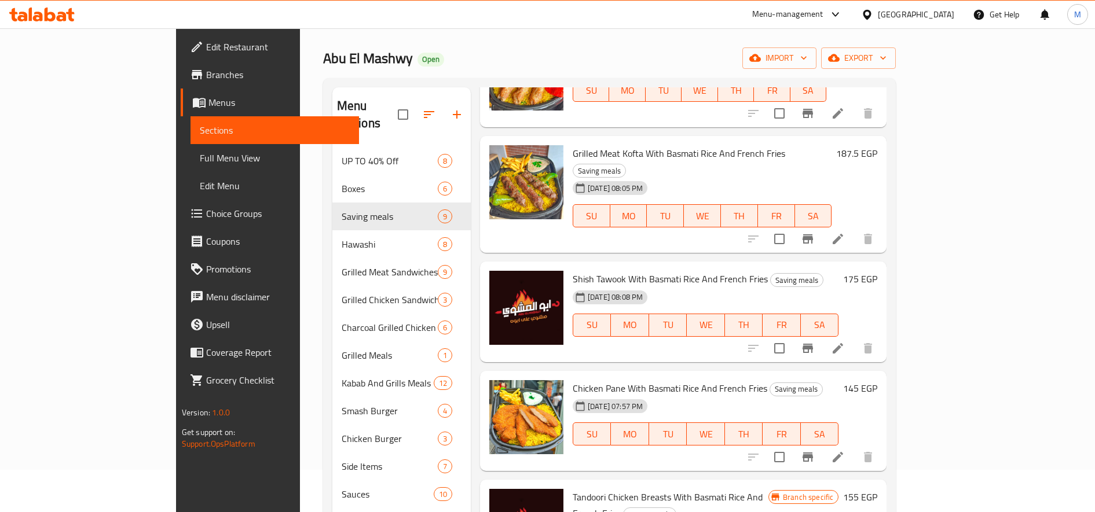
click at [877, 380] on h6 "145 EGP" at bounding box center [860, 388] width 34 height 16
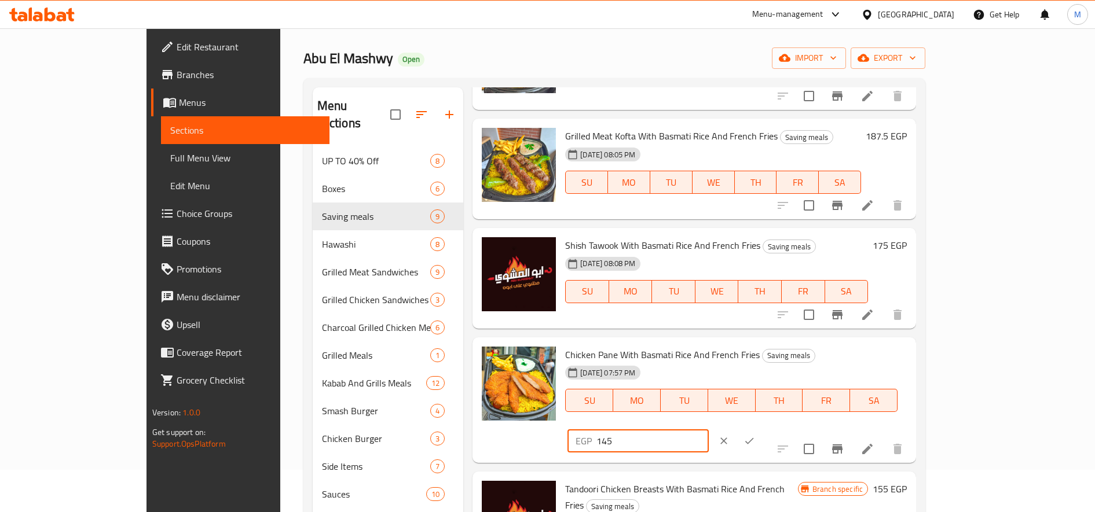
click at [708, 430] on input "145" at bounding box center [652, 441] width 112 height 23
paste input "81.2"
type input "181.25"
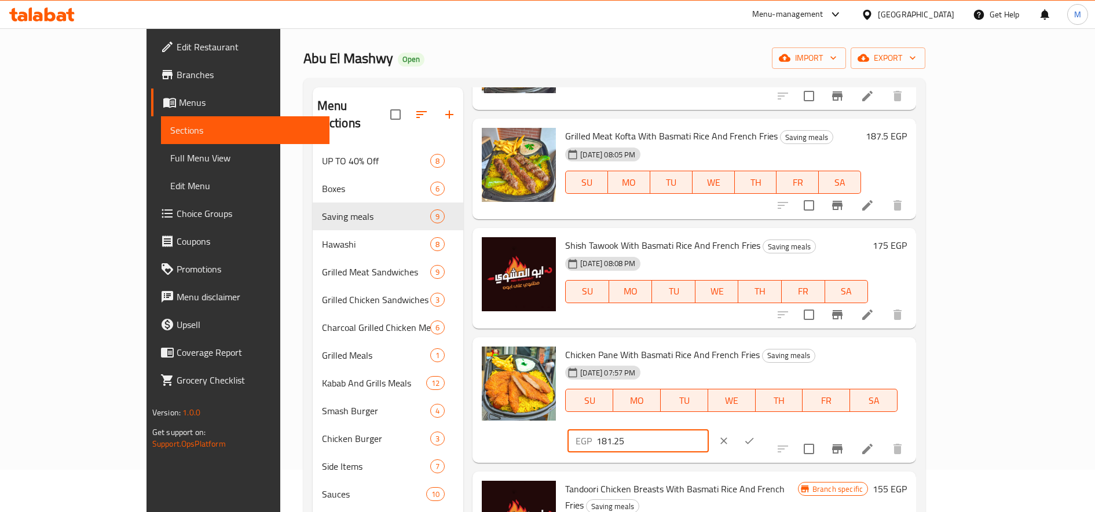
click at [755, 435] on icon "ok" at bounding box center [749, 441] width 12 height 12
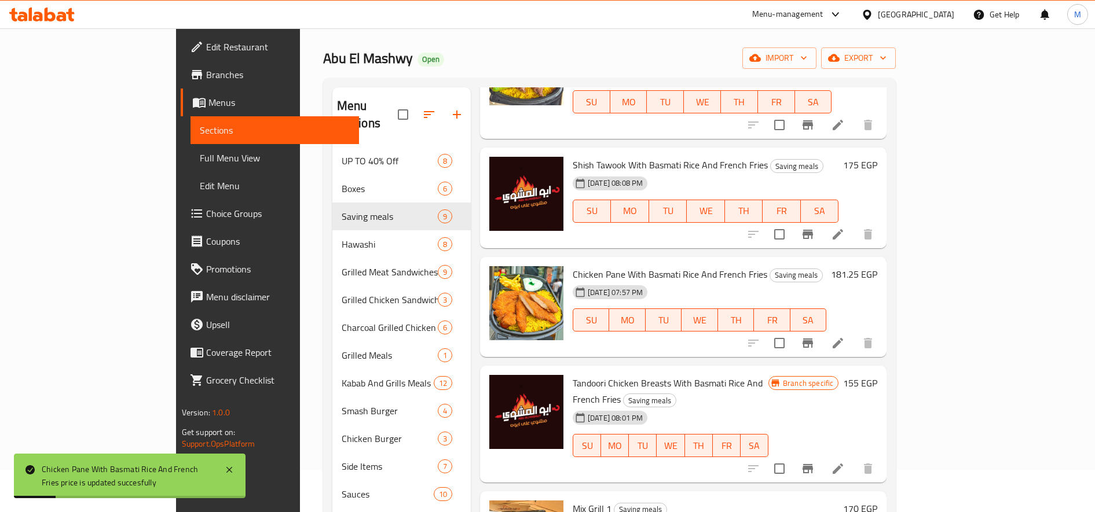
scroll to position [230, 0]
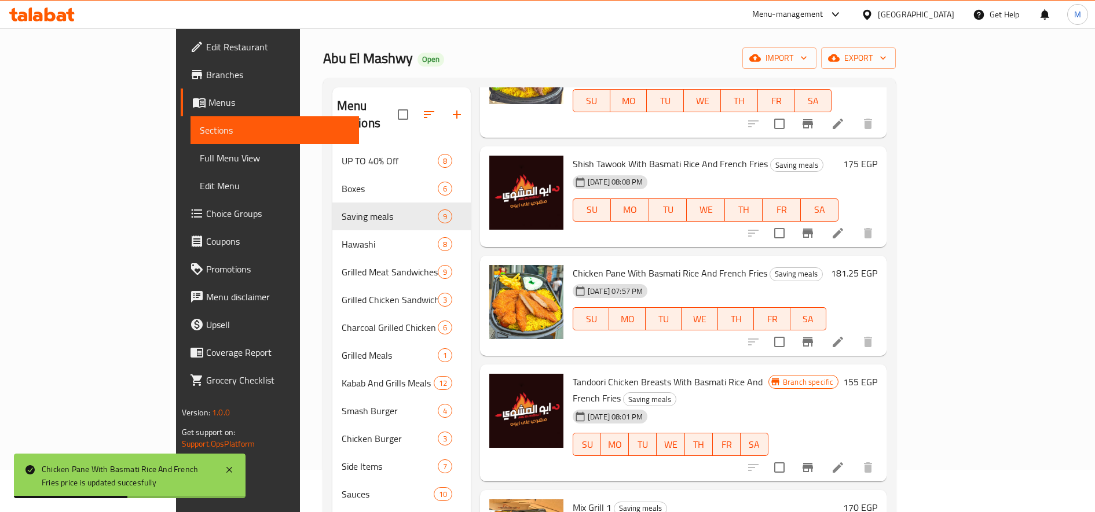
click at [877, 374] on h6 "155 EGP" at bounding box center [860, 382] width 34 height 16
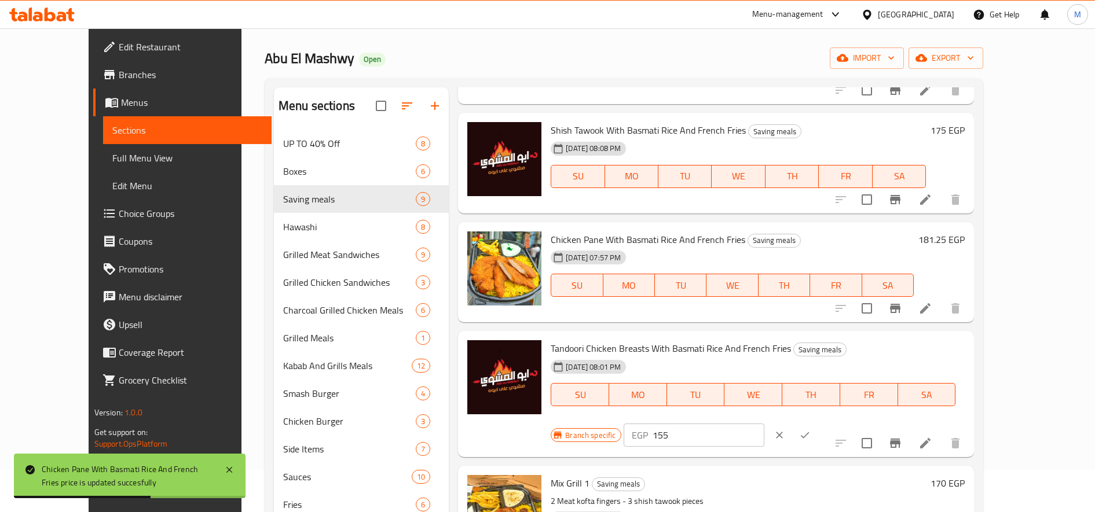
click at [764, 424] on input "155" at bounding box center [708, 435] width 112 height 23
paste input "93.7"
type input "193.75"
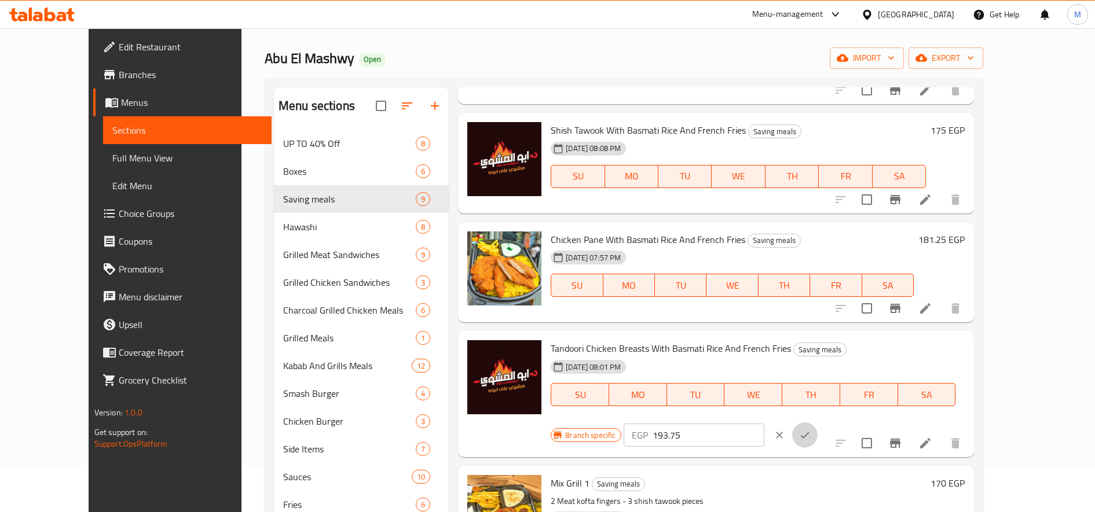
click at [809, 432] on icon "ok" at bounding box center [805, 435] width 9 height 6
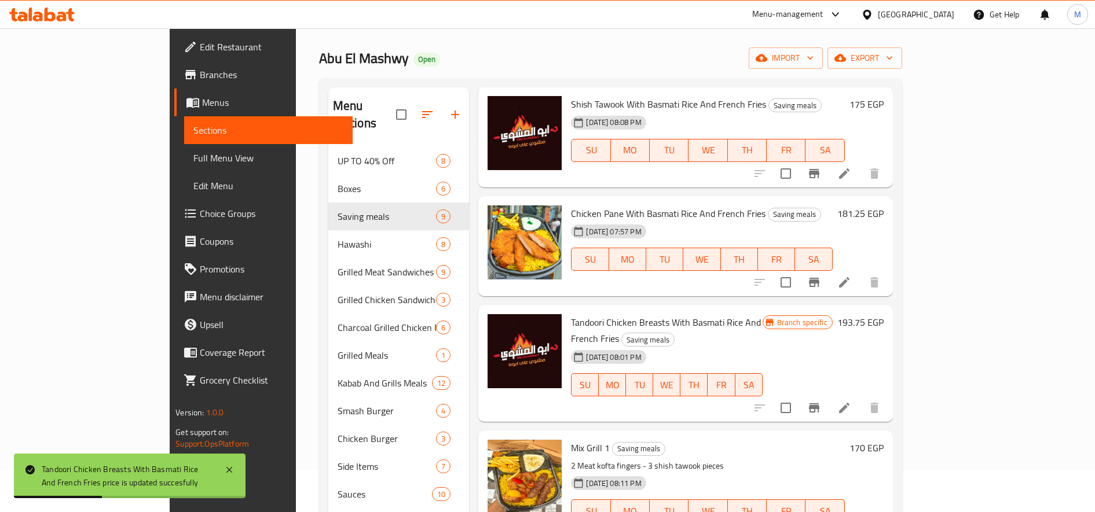
scroll to position [295, 0]
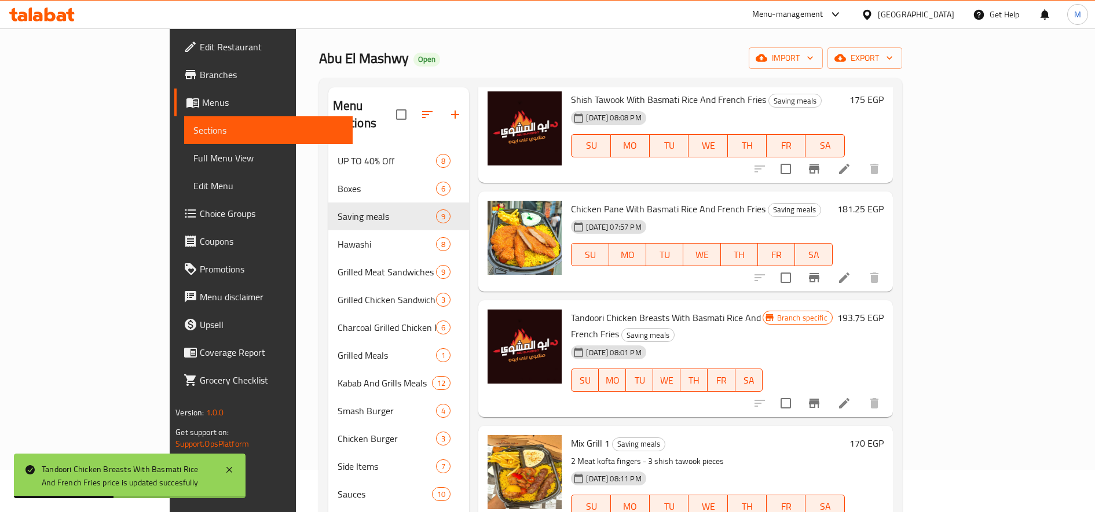
click at [883, 435] on h6 "170 EGP" at bounding box center [866, 443] width 34 height 16
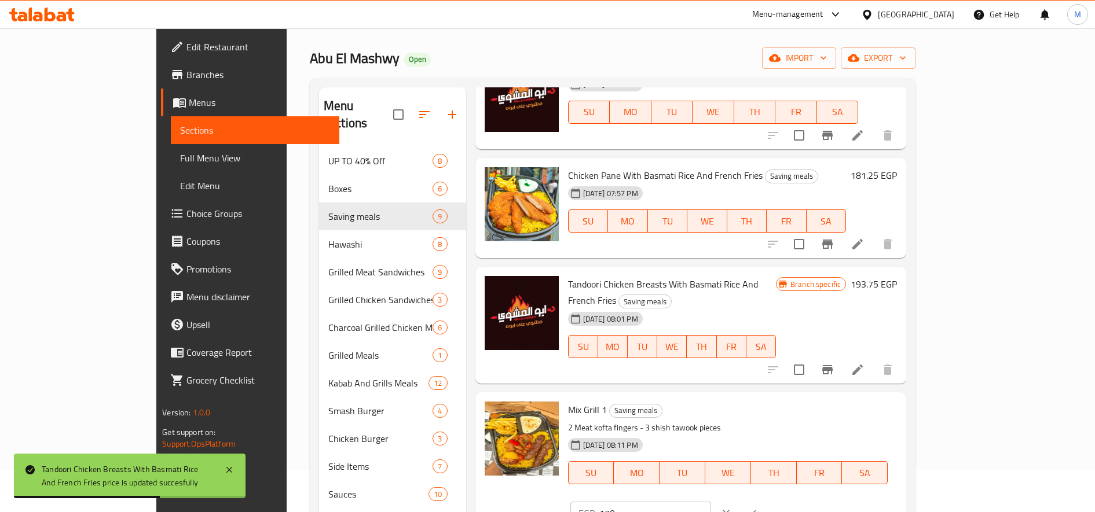
click at [711, 502] on input "170" at bounding box center [655, 513] width 112 height 23
paste input "212.5"
type input "212.50"
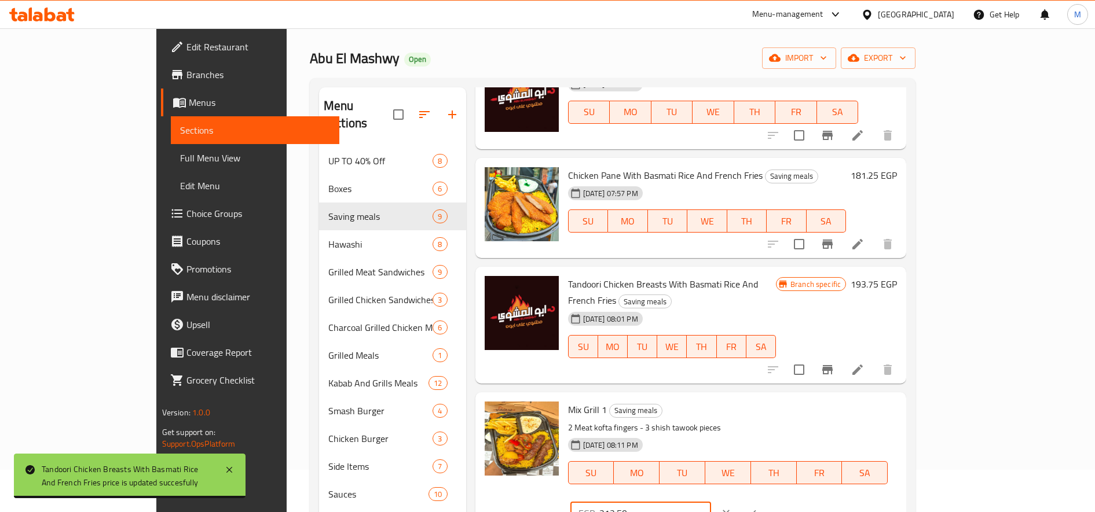
click at [757, 508] on icon "ok" at bounding box center [752, 514] width 12 height 12
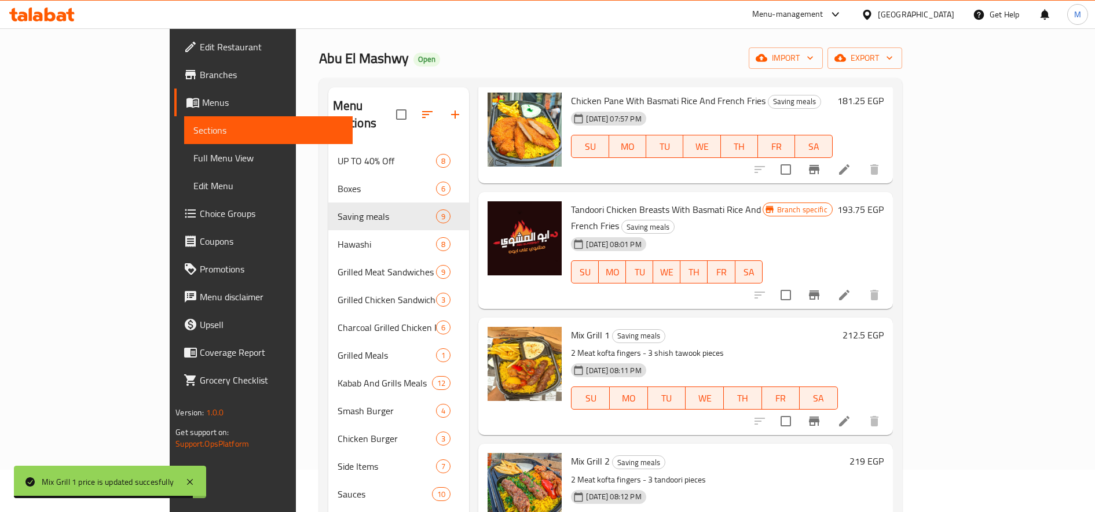
scroll to position [409, 0]
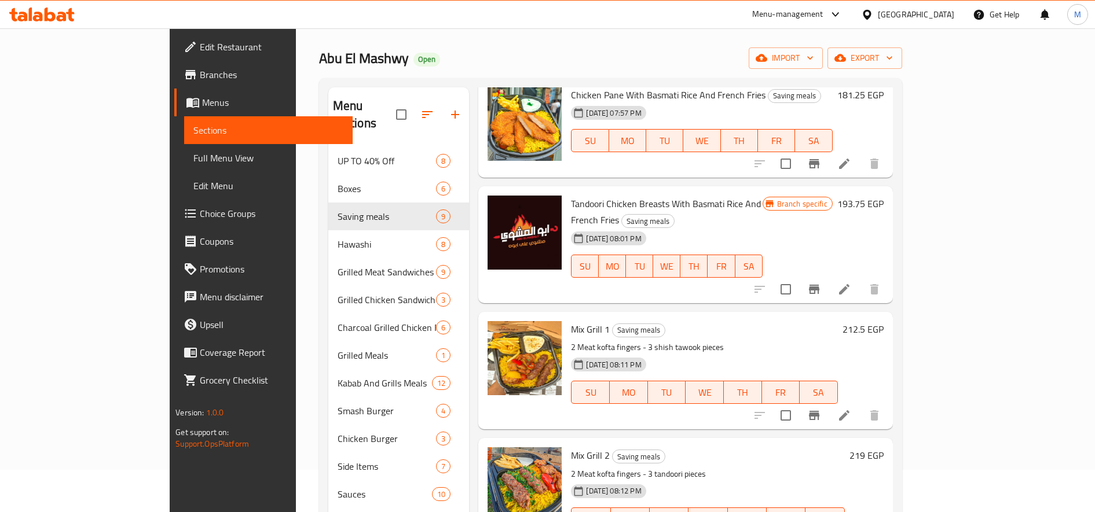
click at [883, 448] on h6 "219 EGP" at bounding box center [866, 456] width 34 height 16
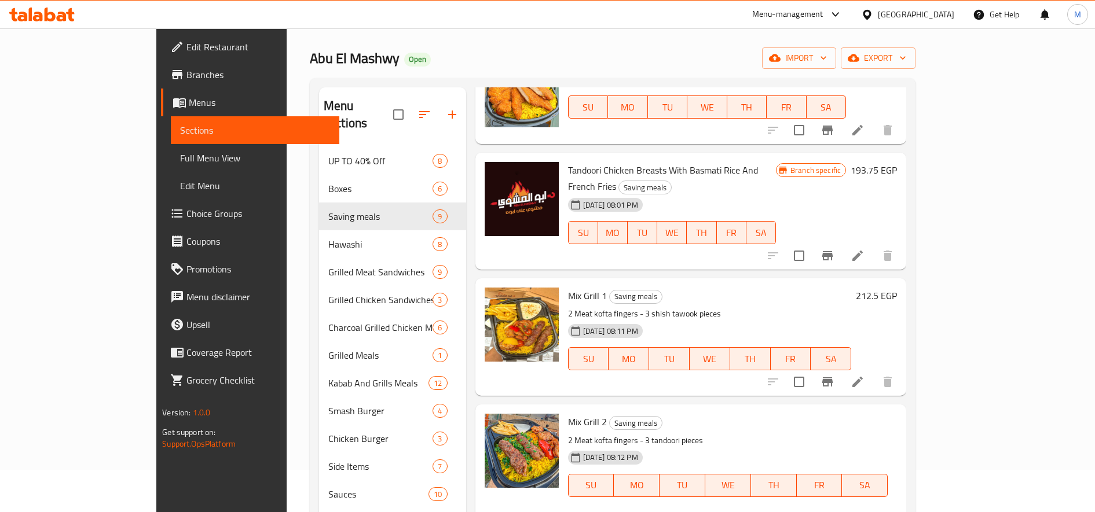
paste input "73.75"
type input "273.75"
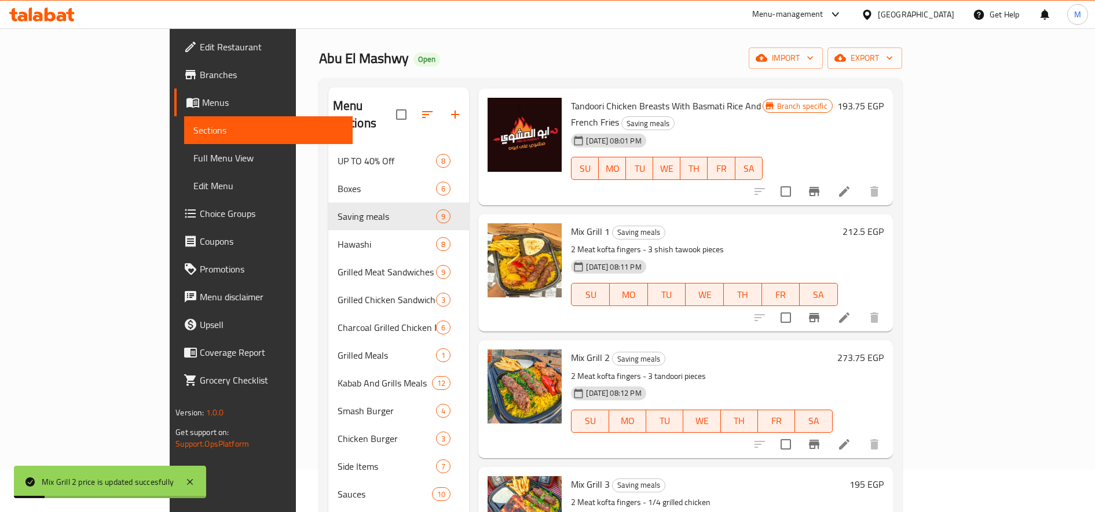
scroll to position [530, 0]
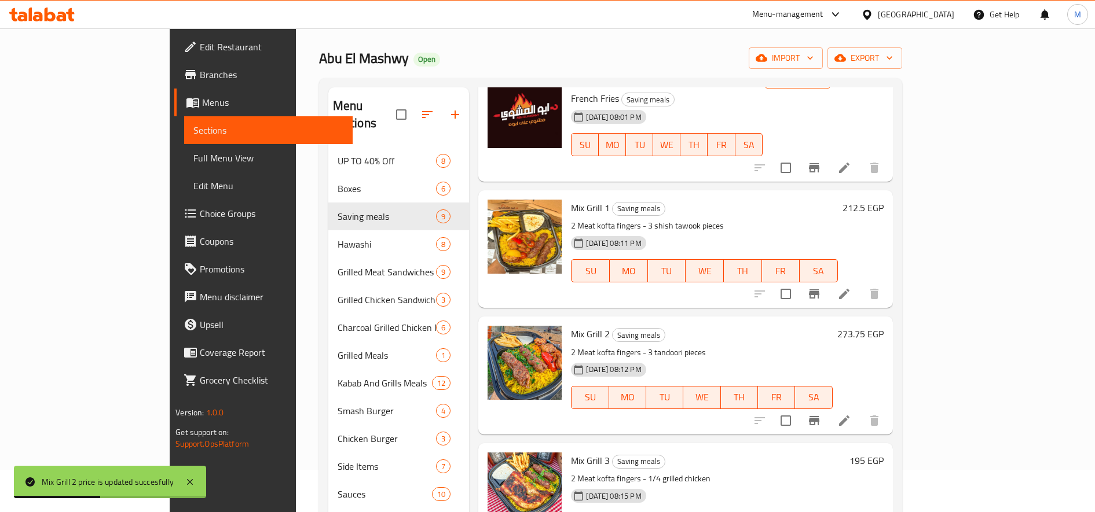
click at [883, 453] on h6 "195 EGP" at bounding box center [866, 461] width 34 height 16
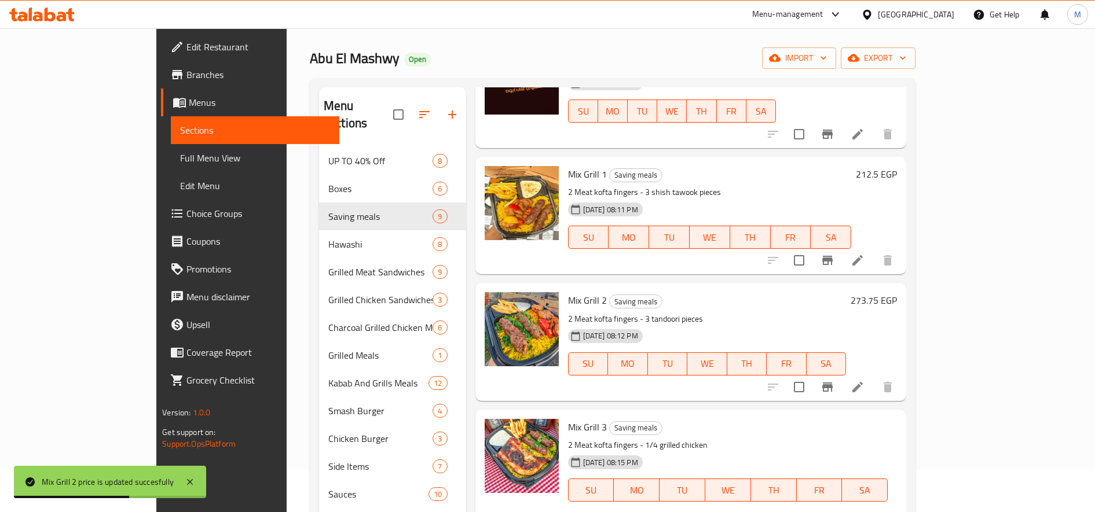
paste input "243.7"
type input "243.75"
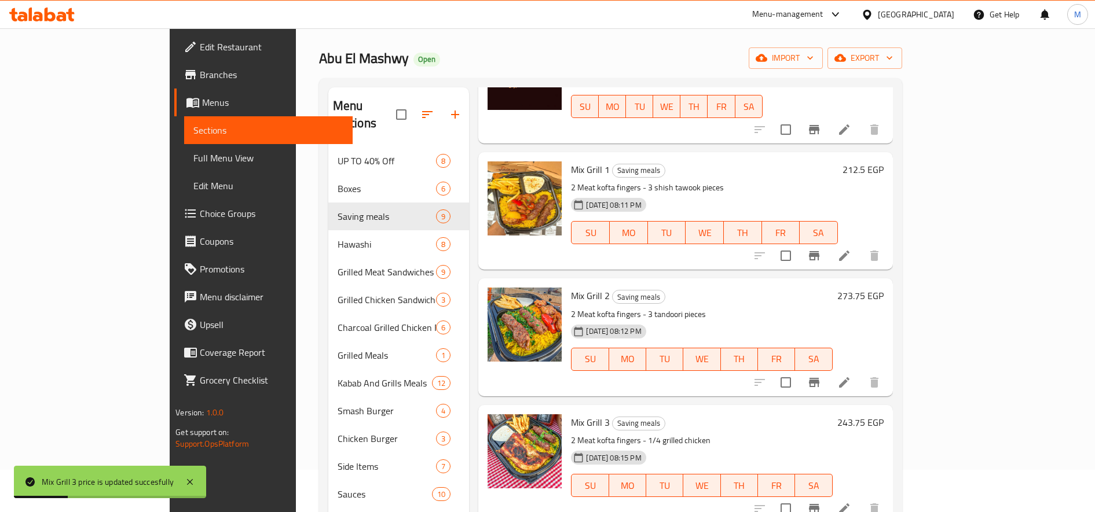
scroll to position [162, 0]
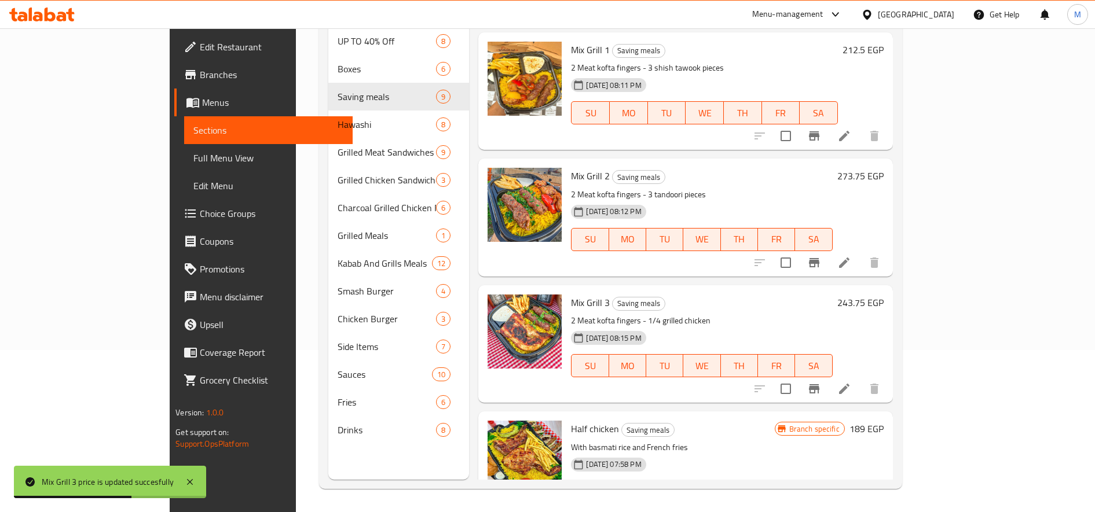
click at [883, 421] on h6 "189 EGP" at bounding box center [866, 429] width 34 height 16
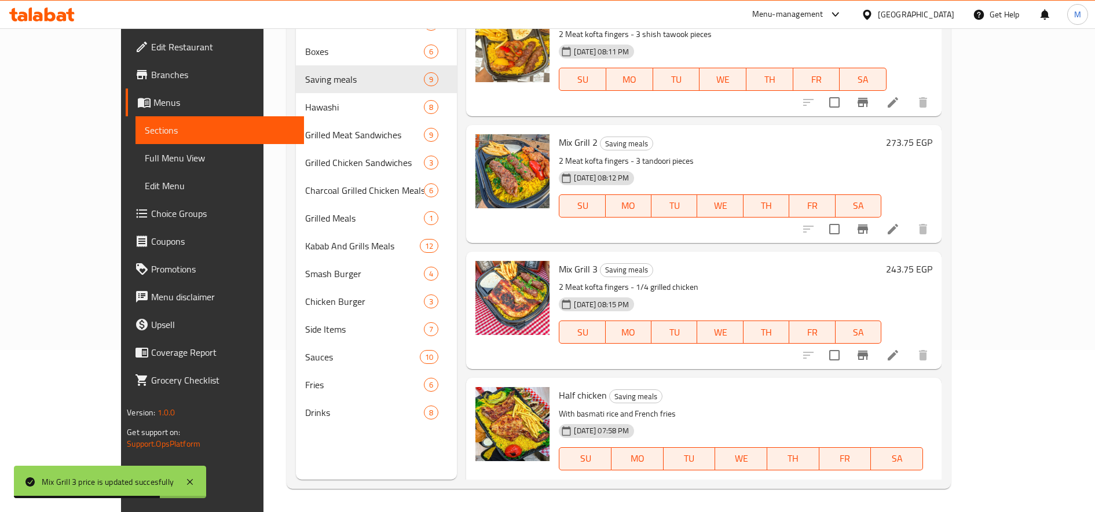
click at [772, 488] on input "189" at bounding box center [717, 499] width 112 height 23
paste input "236.25"
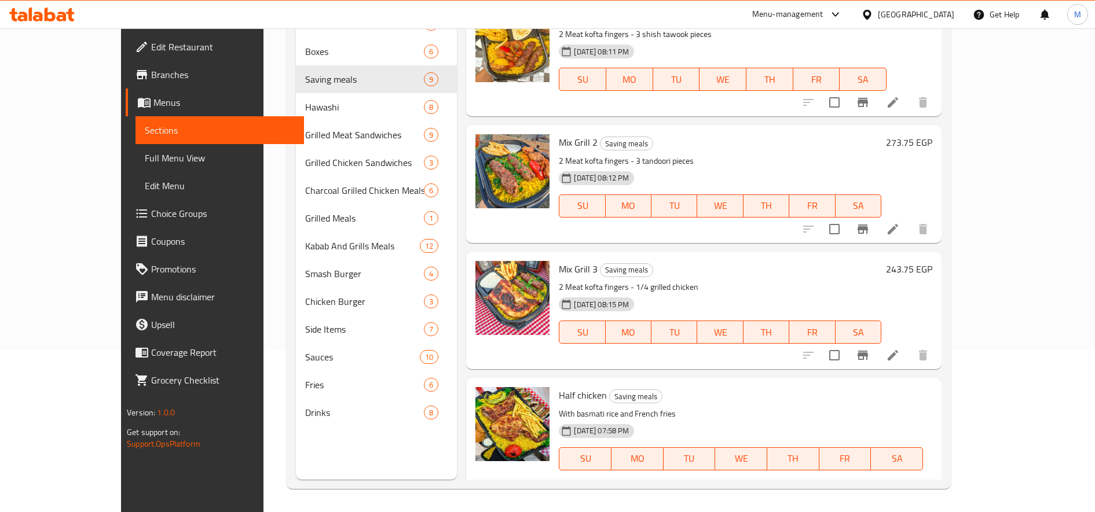
type input "236.25"
click at [819, 494] on icon "ok" at bounding box center [813, 500] width 12 height 12
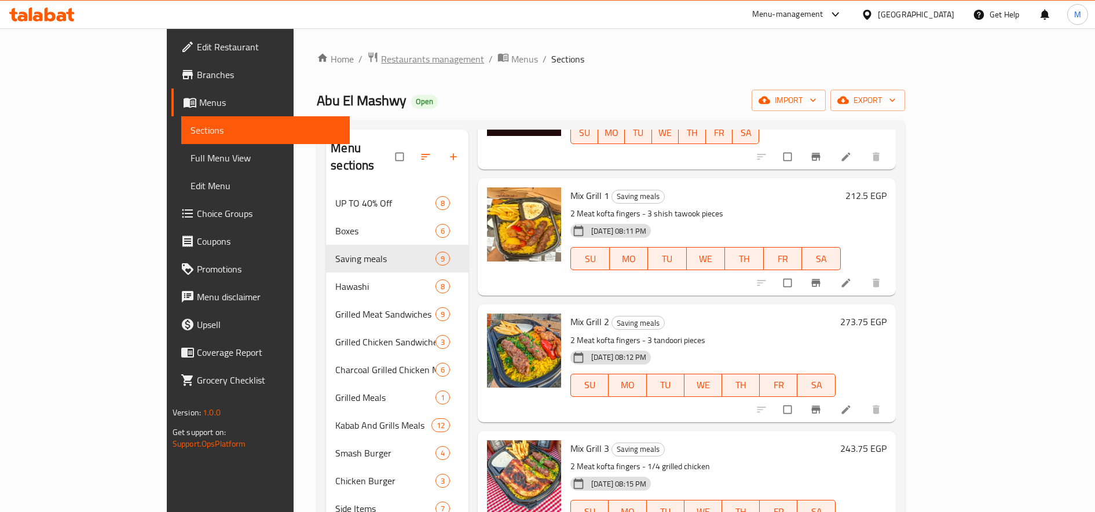
click at [381, 62] on span "Restaurants management" at bounding box center [432, 59] width 103 height 14
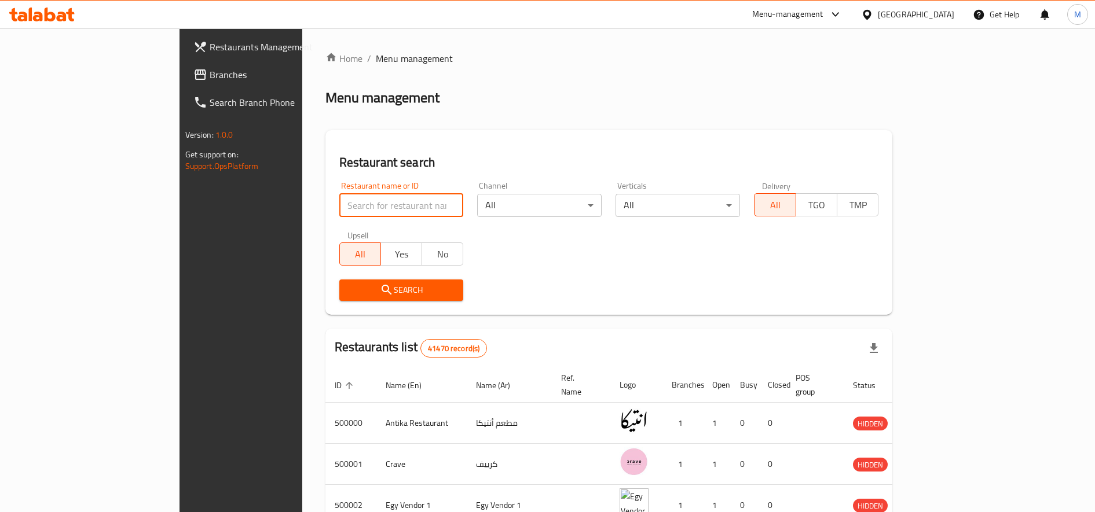
click at [347, 210] on input "search" at bounding box center [401, 205] width 124 height 23
click at [347, 210] on input "ا" at bounding box center [401, 205] width 124 height 23
click button "Search" at bounding box center [401, 290] width 124 height 21
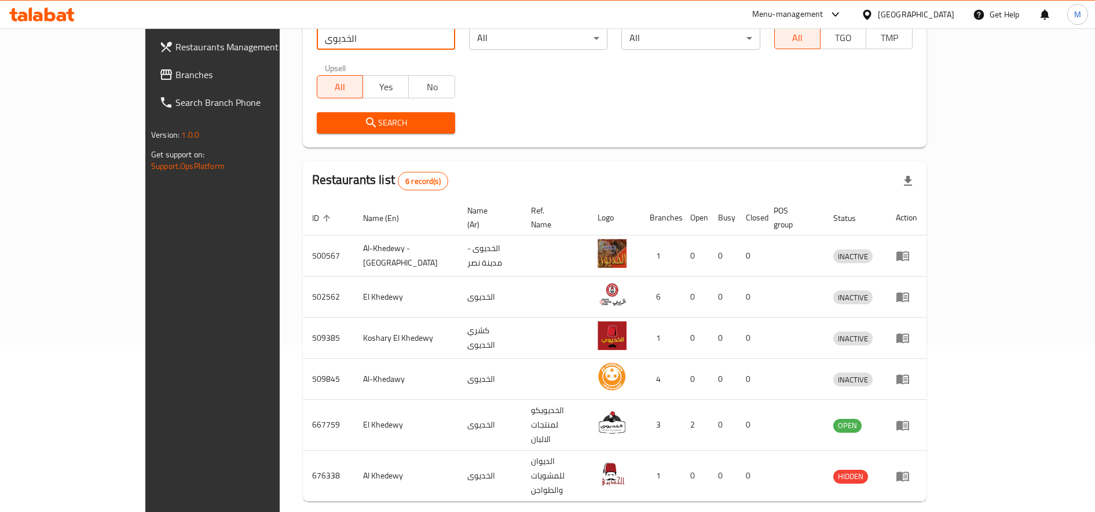
scroll to position [171, 0]
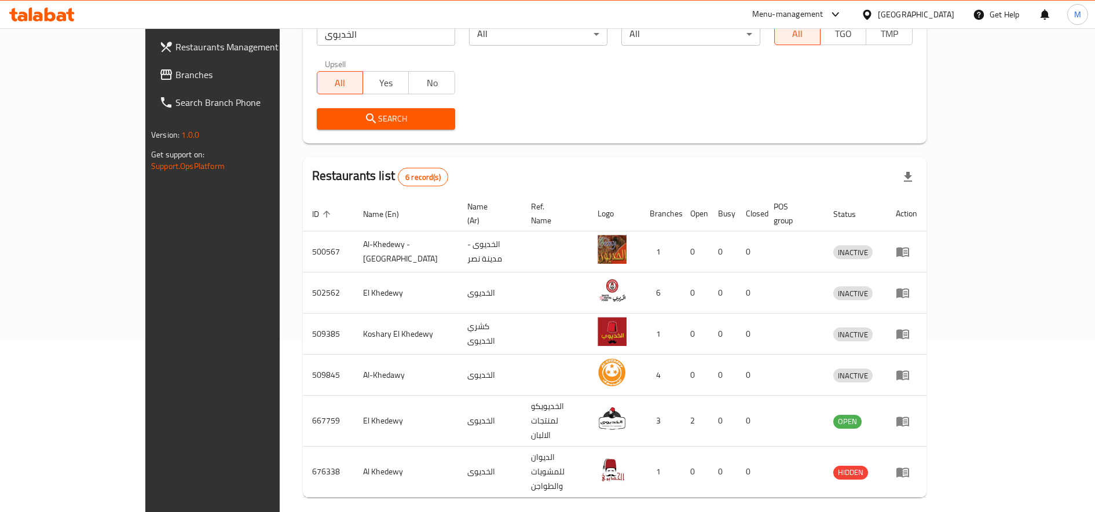
click at [925, 508] on div at bounding box center [898, 522] width 56 height 28
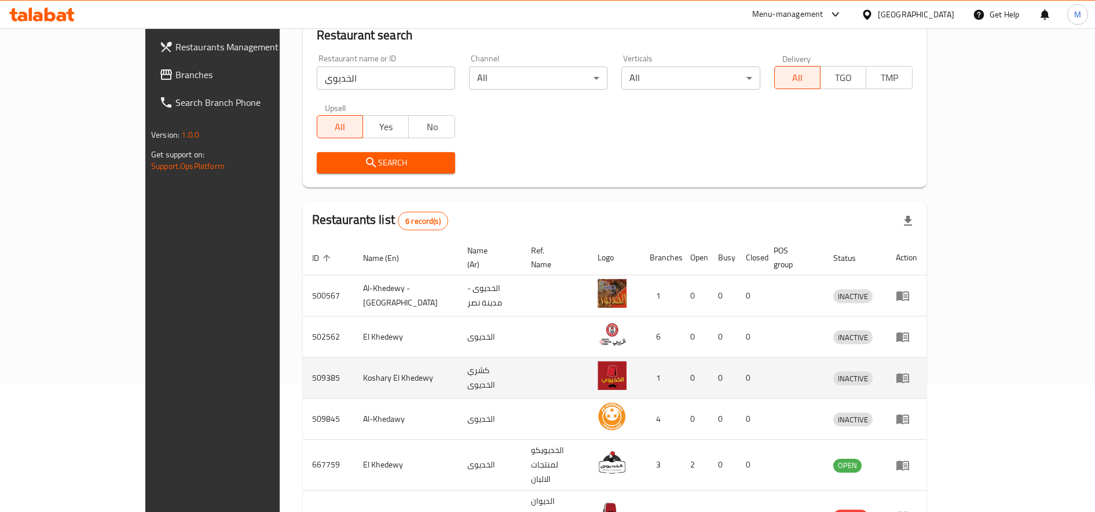
scroll to position [128, 0]
click at [354, 364] on td "Koshary El Khedewy" at bounding box center [406, 377] width 105 height 41
copy td "Khedewy"
drag, startPoint x: 311, startPoint y: 364, endPoint x: 295, endPoint y: 362, distance: 16.3
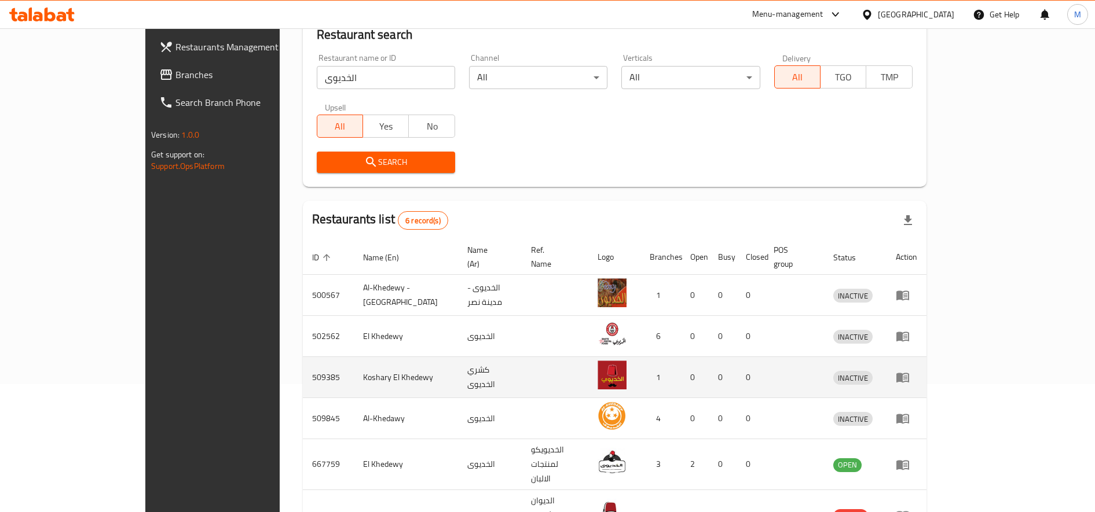
click at [354, 362] on td "Koshary El Khedewy" at bounding box center [406, 377] width 105 height 41
drag, startPoint x: 295, startPoint y: 362, endPoint x: 302, endPoint y: 358, distance: 8.3
click at [354, 358] on td "Koshary El Khedewy" at bounding box center [406, 377] width 105 height 41
copy td "El Khedewy"
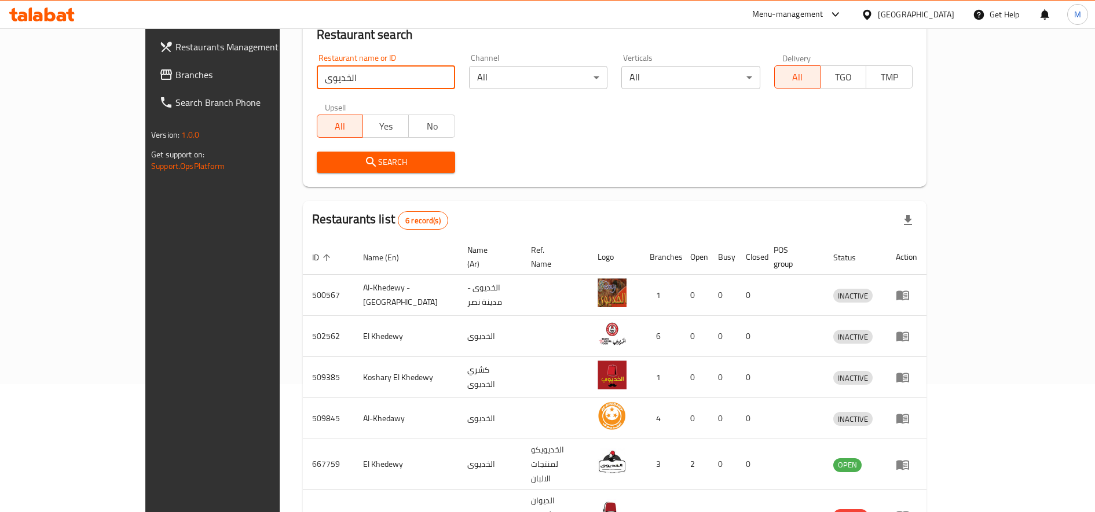
click at [317, 73] on input "الخديوى" at bounding box center [386, 77] width 138 height 23
paste input "El Khedewy"
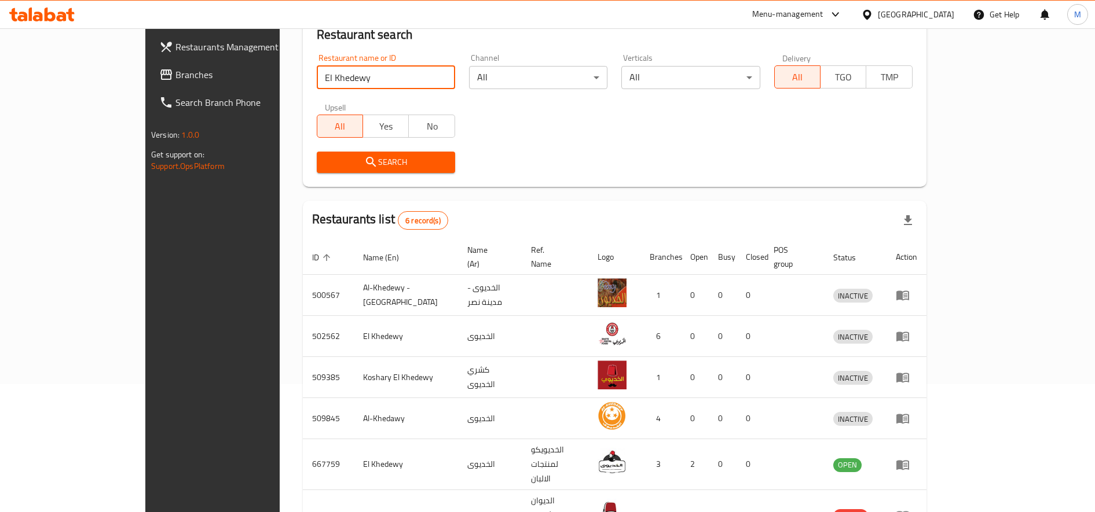
type input "El Khedewy"
click button "Search" at bounding box center [386, 162] width 138 height 21
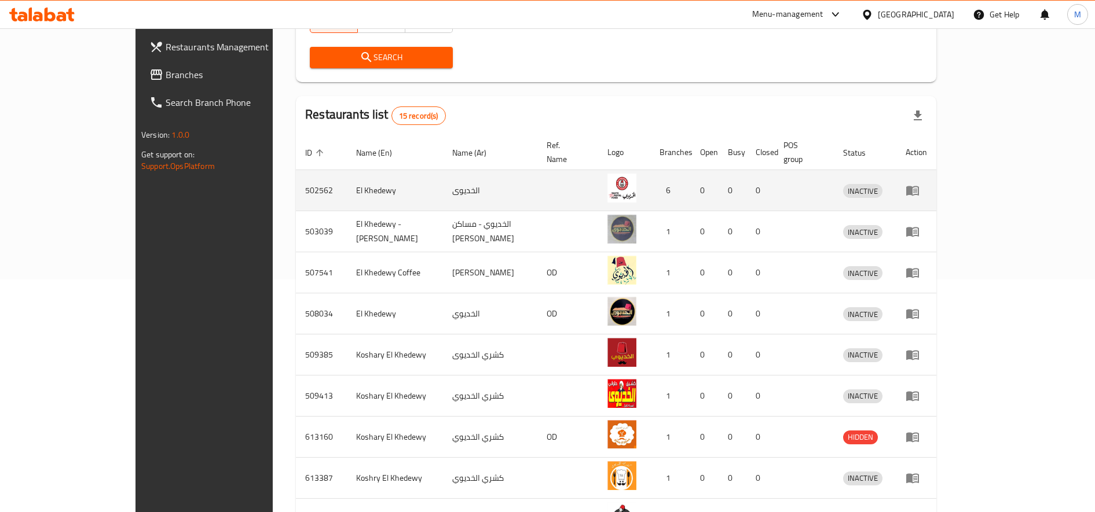
scroll to position [351, 0]
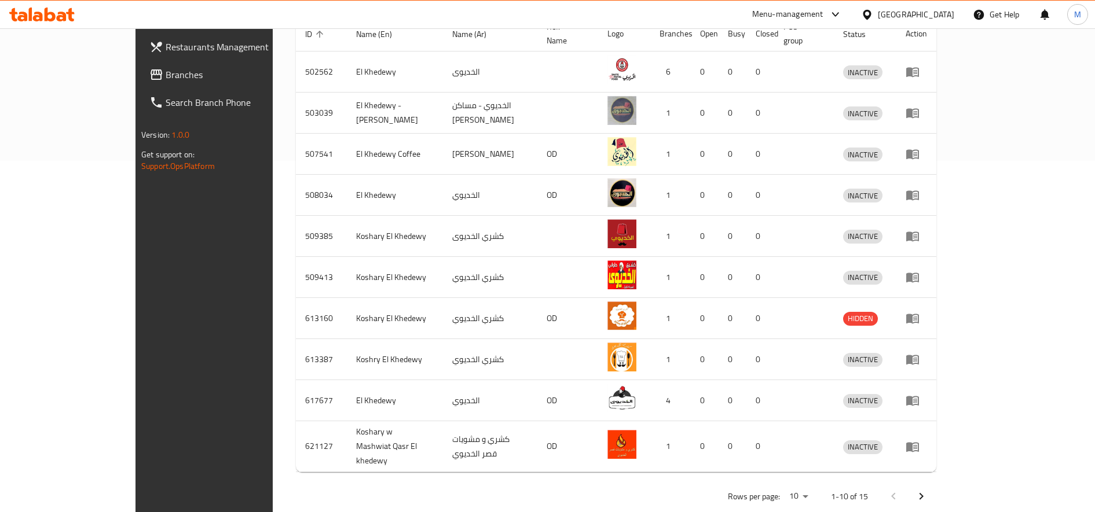
click at [928, 490] on icon "Next page" at bounding box center [921, 497] width 14 height 14
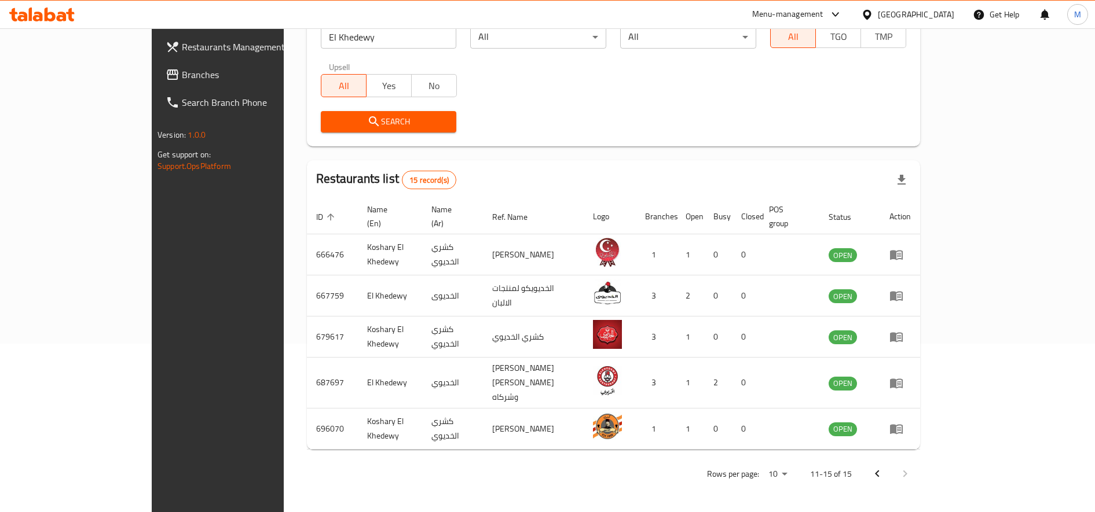
scroll to position [146, 0]
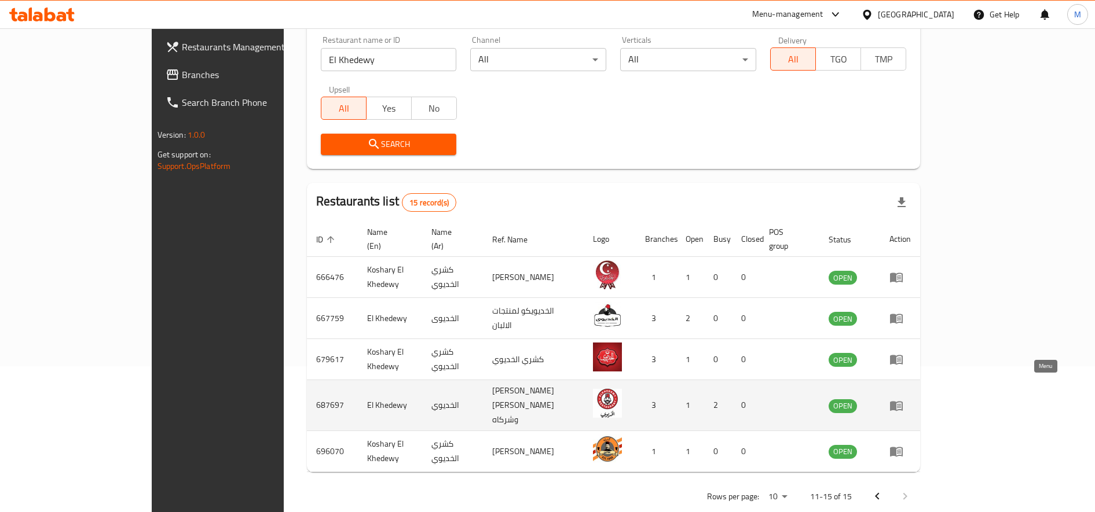
click at [903, 399] on icon "enhanced table" at bounding box center [896, 406] width 14 height 14
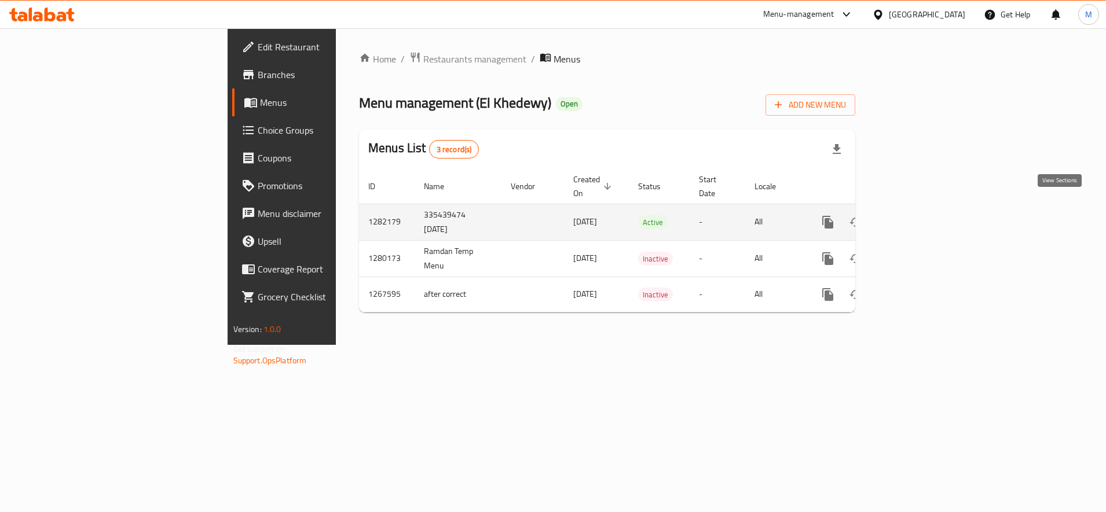
click at [916, 217] on icon "enhanced table" at bounding box center [911, 222] width 10 height 10
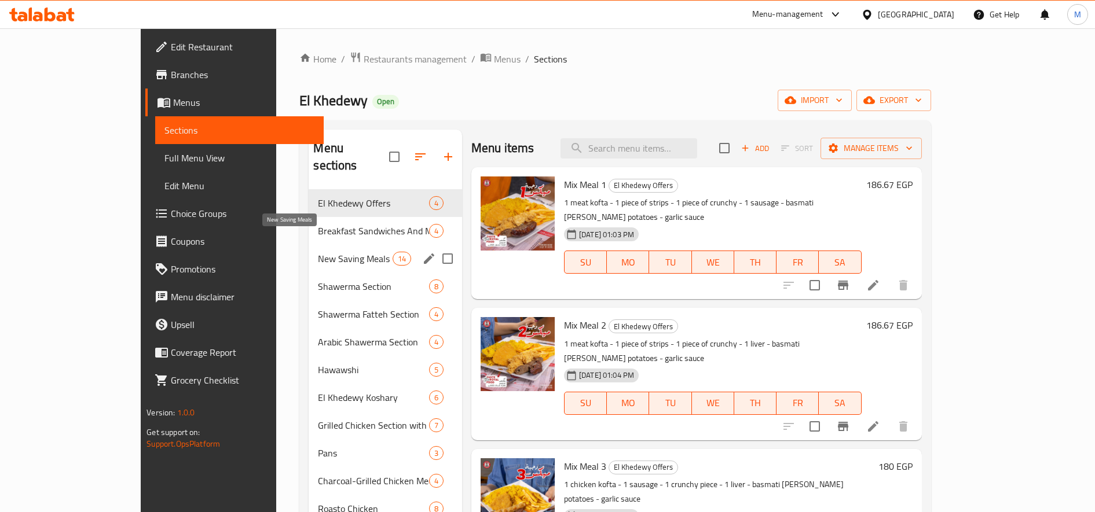
click at [318, 252] on span "New Saving Meals" at bounding box center [355, 259] width 74 height 14
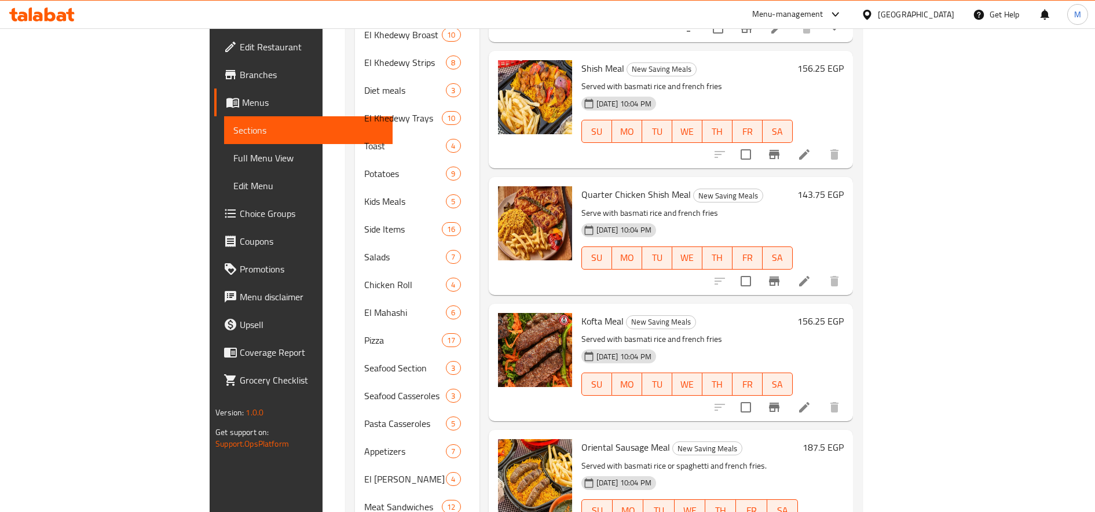
scroll to position [654, 0]
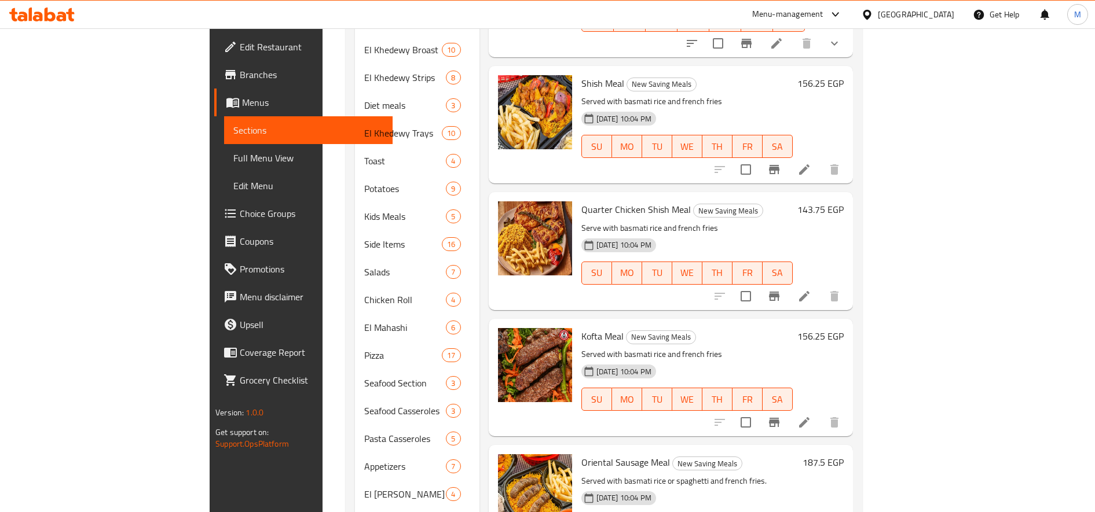
click at [843, 201] on h6 "143.75 EGP" at bounding box center [820, 209] width 46 height 16
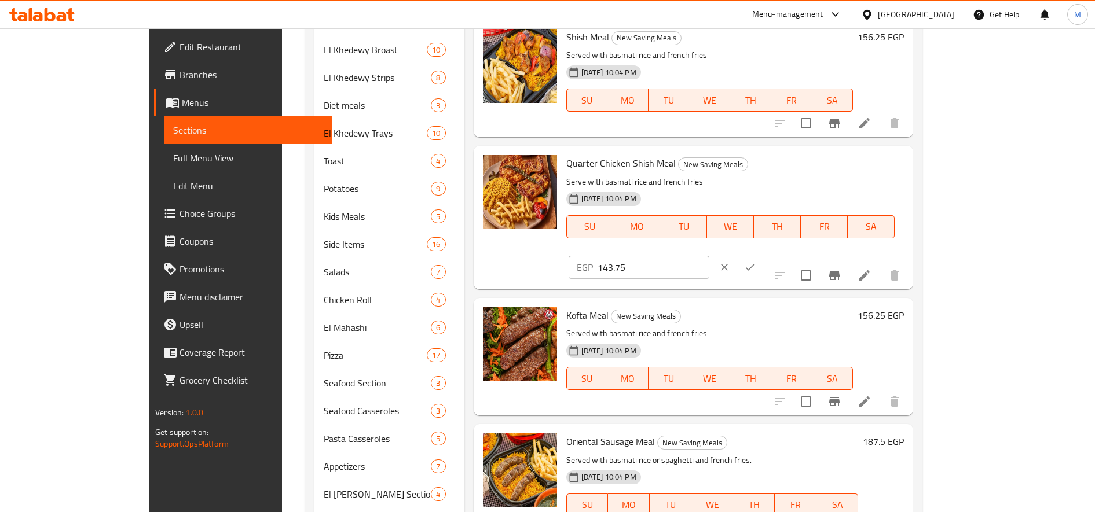
click at [709, 256] on input "143.75" at bounding box center [653, 267] width 112 height 23
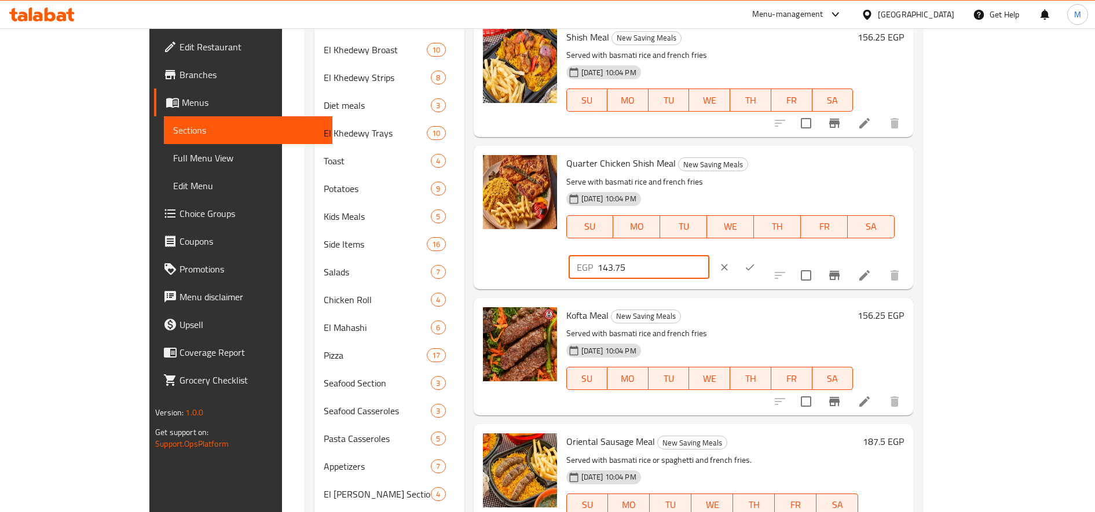
paste input "56.2"
type input "156.25"
click at [756, 262] on icon "ok" at bounding box center [750, 268] width 12 height 12
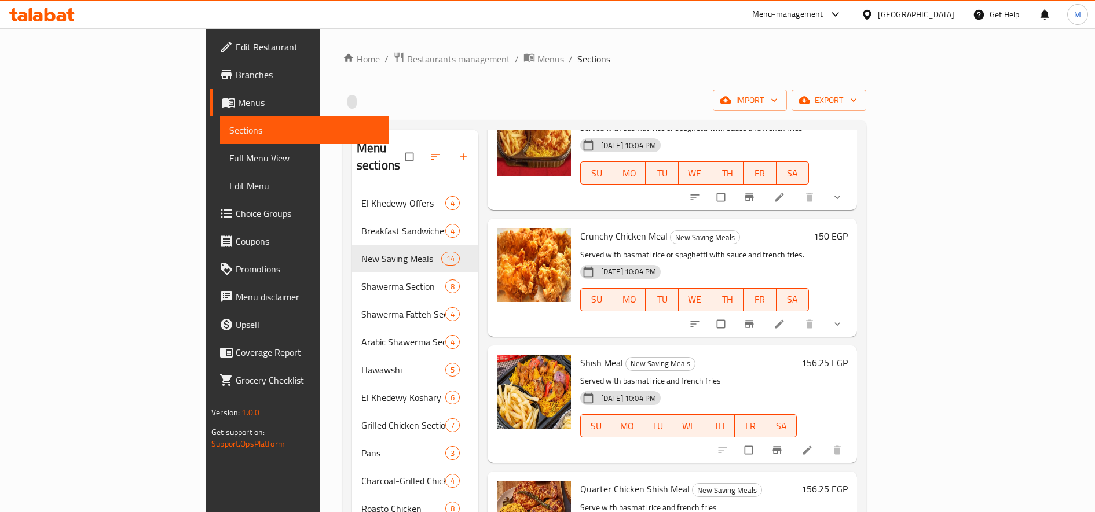
scroll to position [361, 0]
